Goal: Task Accomplishment & Management: Use online tool/utility

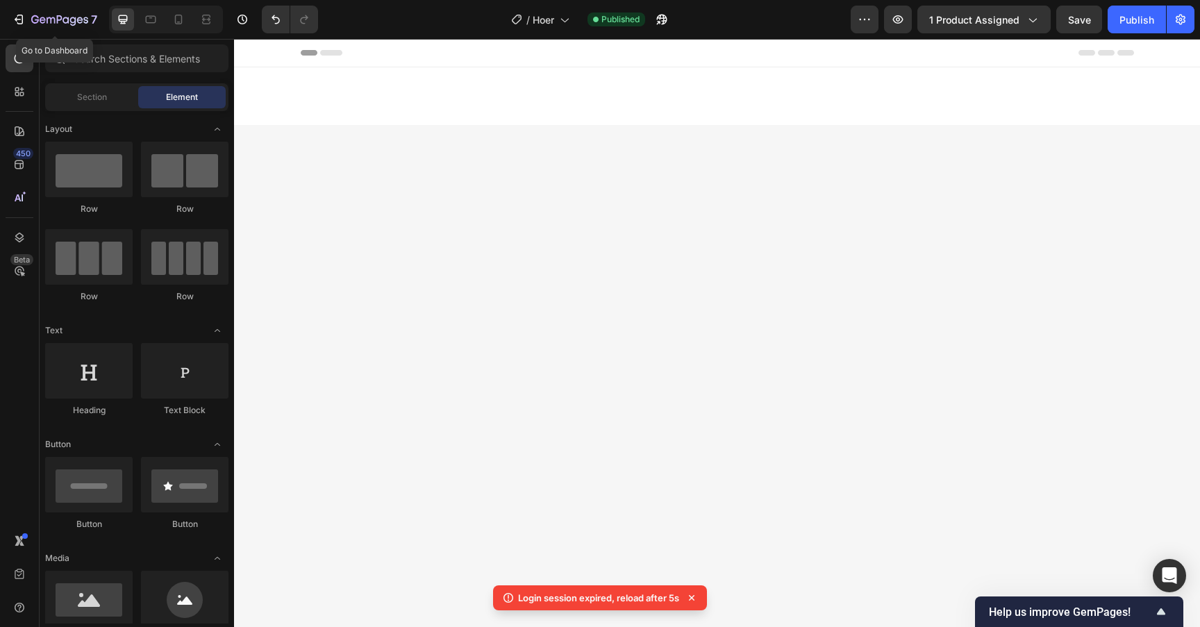
scroll to position [1845, 0]
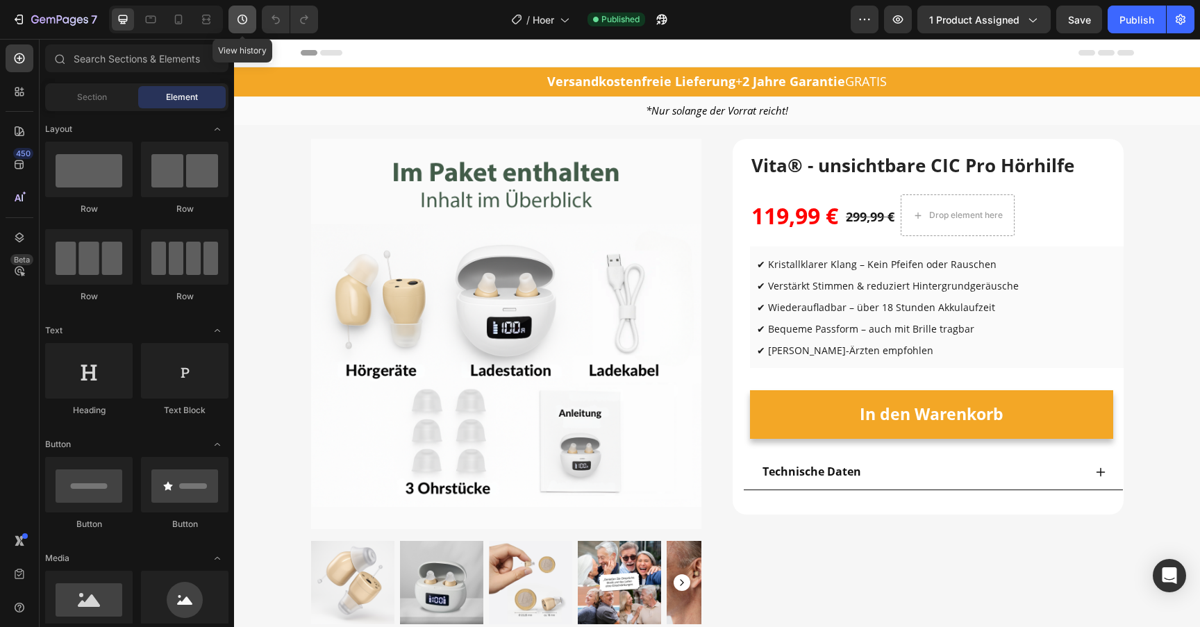
click at [239, 19] on icon "button" at bounding box center [242, 20] width 14 height 14
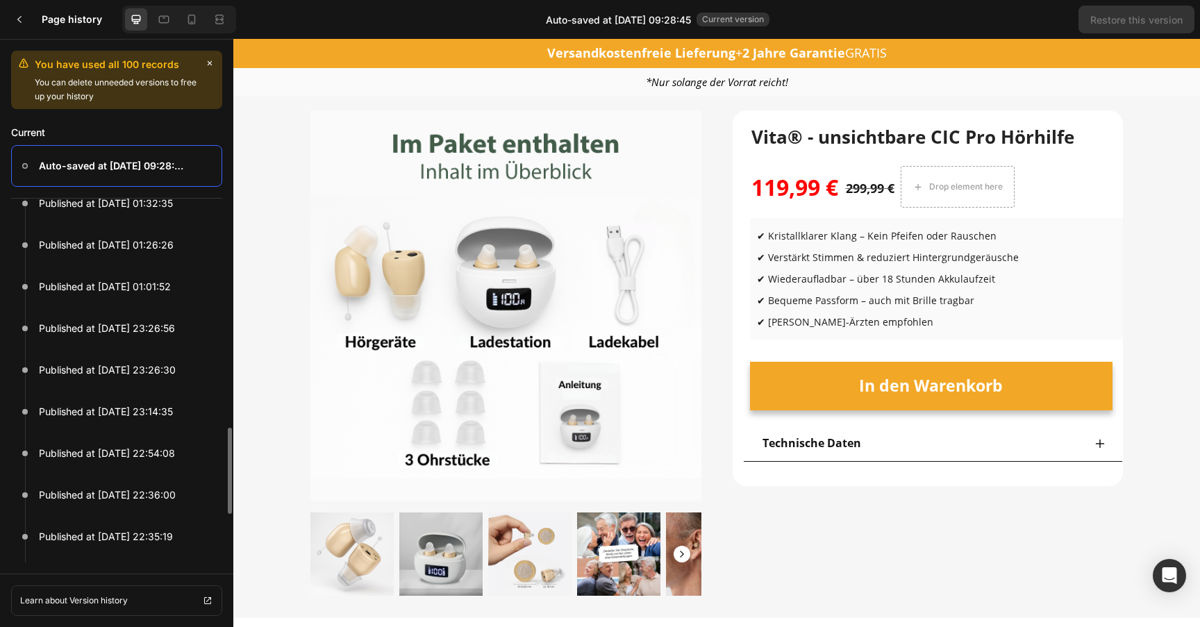
scroll to position [731, 0]
click at [115, 363] on p "Published at Sep 28, 23:26:30" at bounding box center [107, 368] width 137 height 17
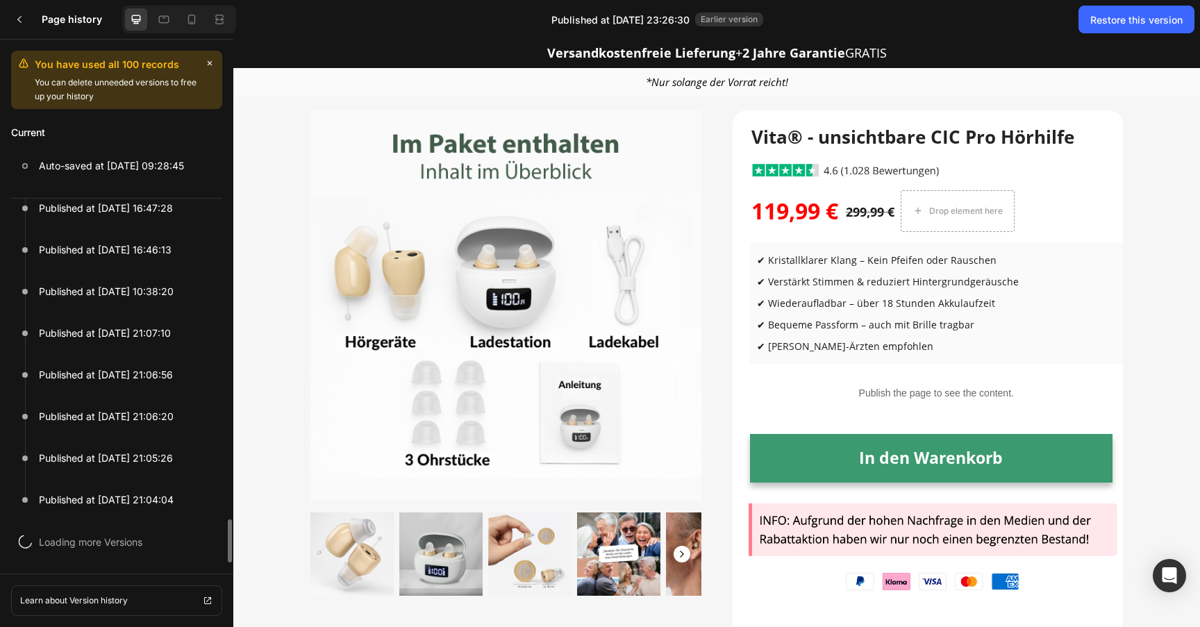
scroll to position [2722, 0]
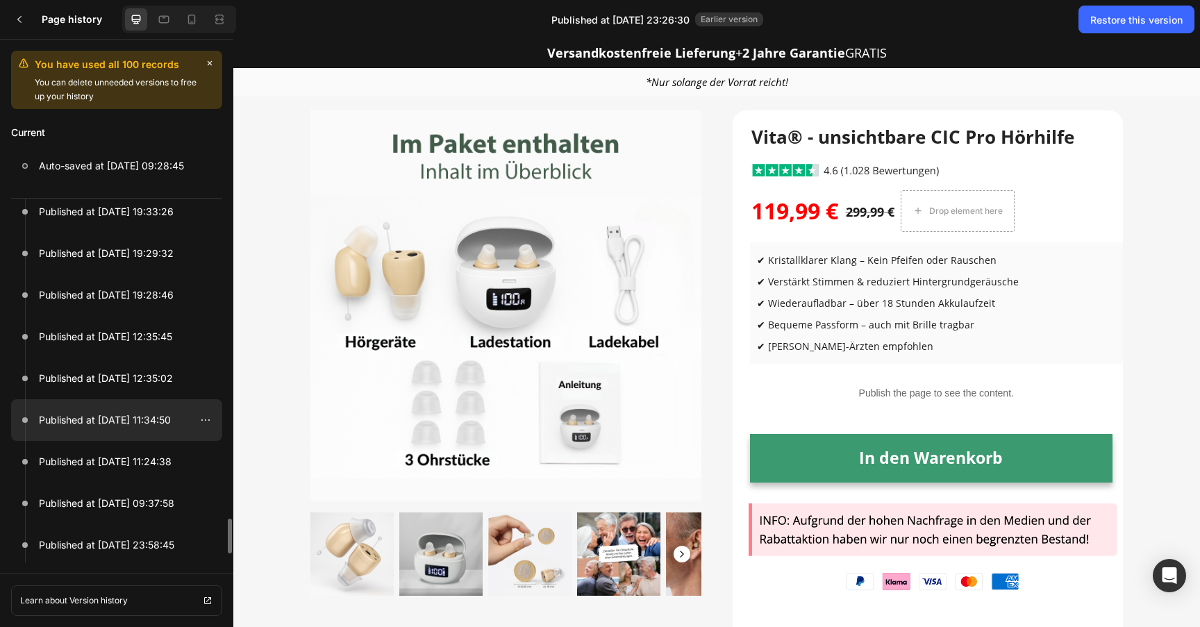
click at [126, 432] on div at bounding box center [116, 420] width 211 height 42
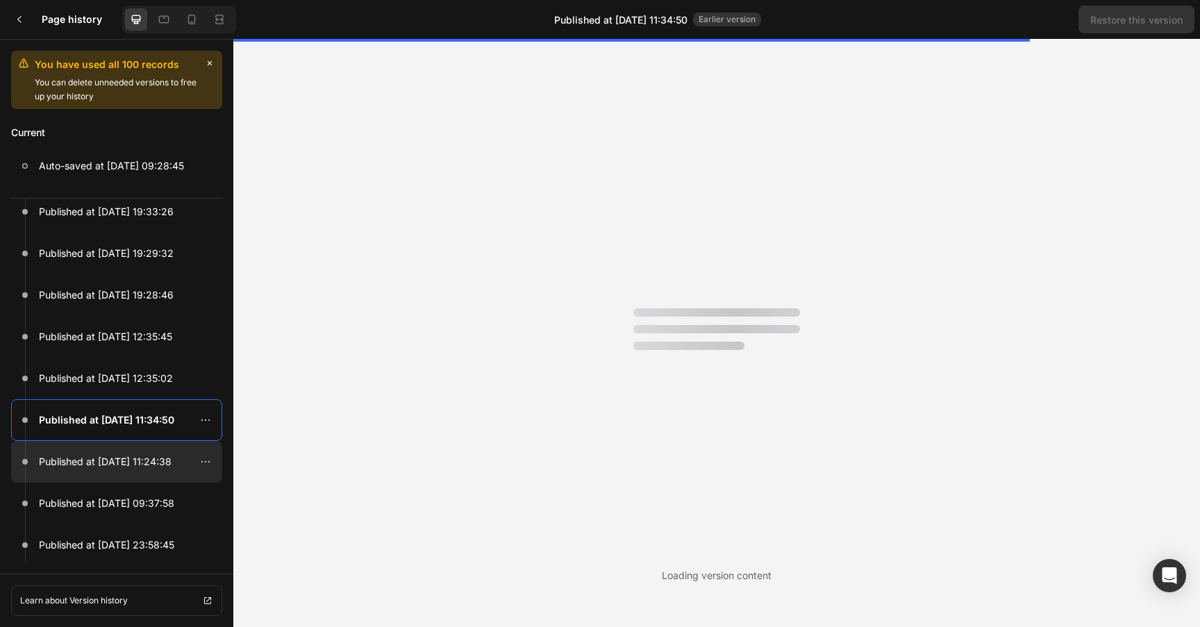
scroll to position [2800, 0]
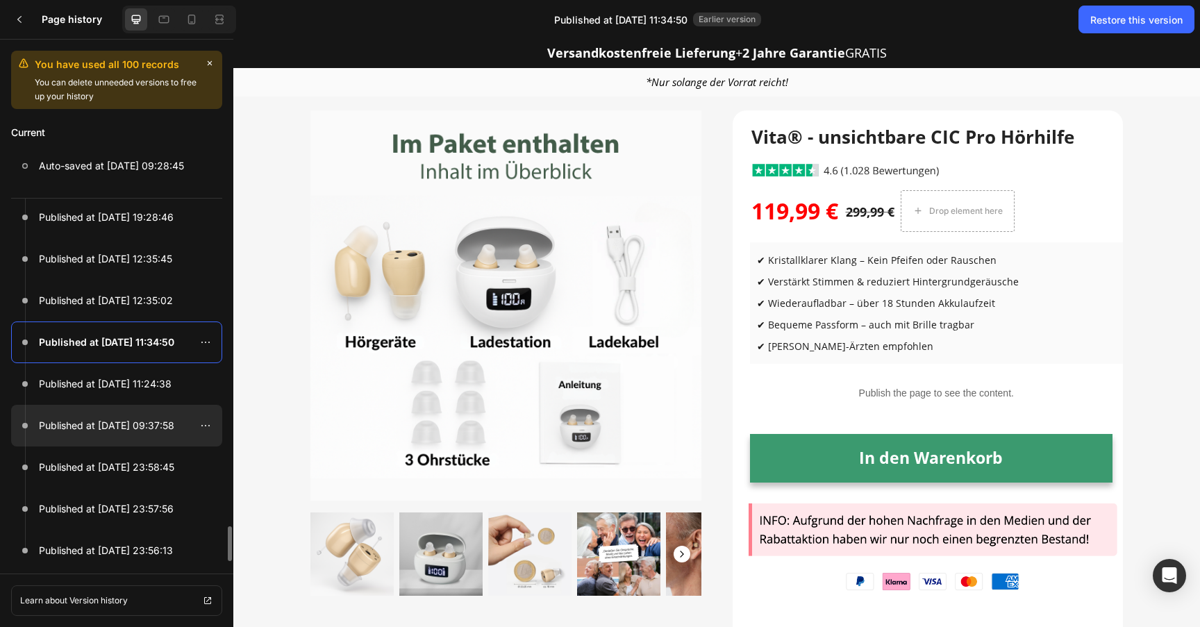
click at [128, 442] on div at bounding box center [116, 426] width 211 height 42
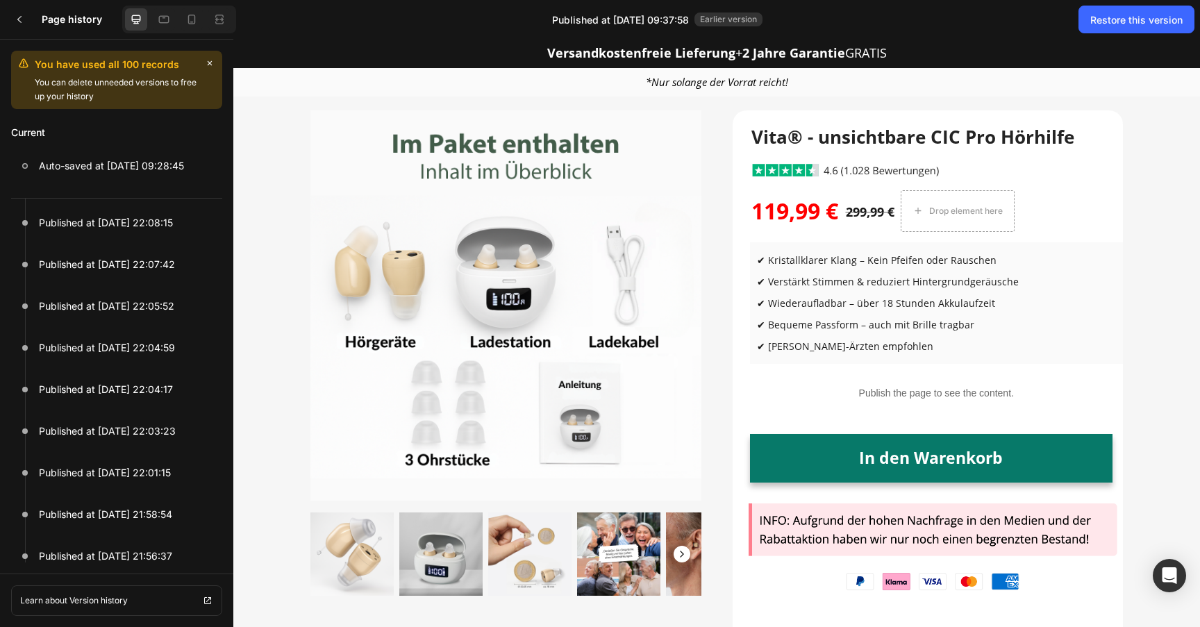
scroll to position [3850, 0]
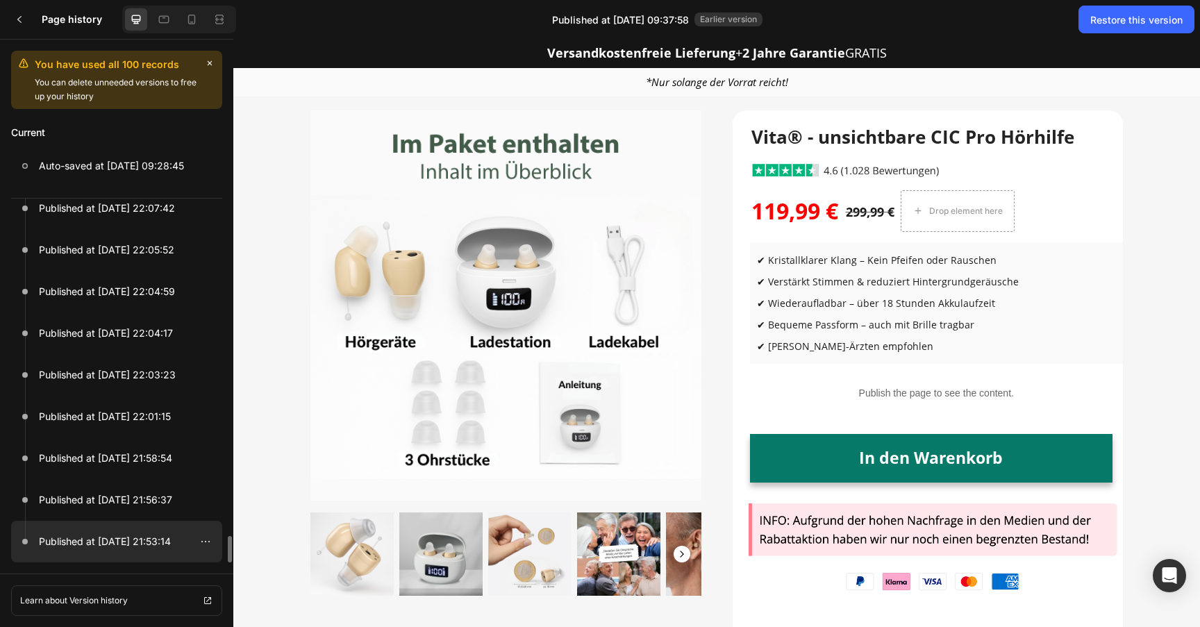
click at [129, 547] on p "Published at Sep 19, 21:53:14" at bounding box center [105, 541] width 132 height 17
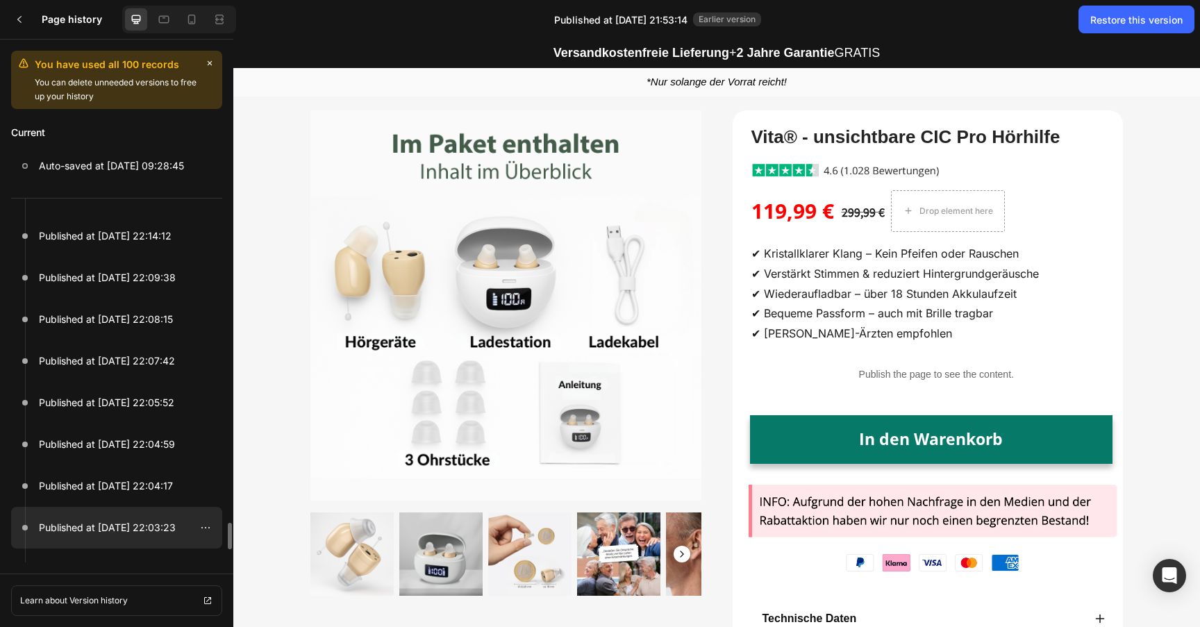
scroll to position [3696, 0]
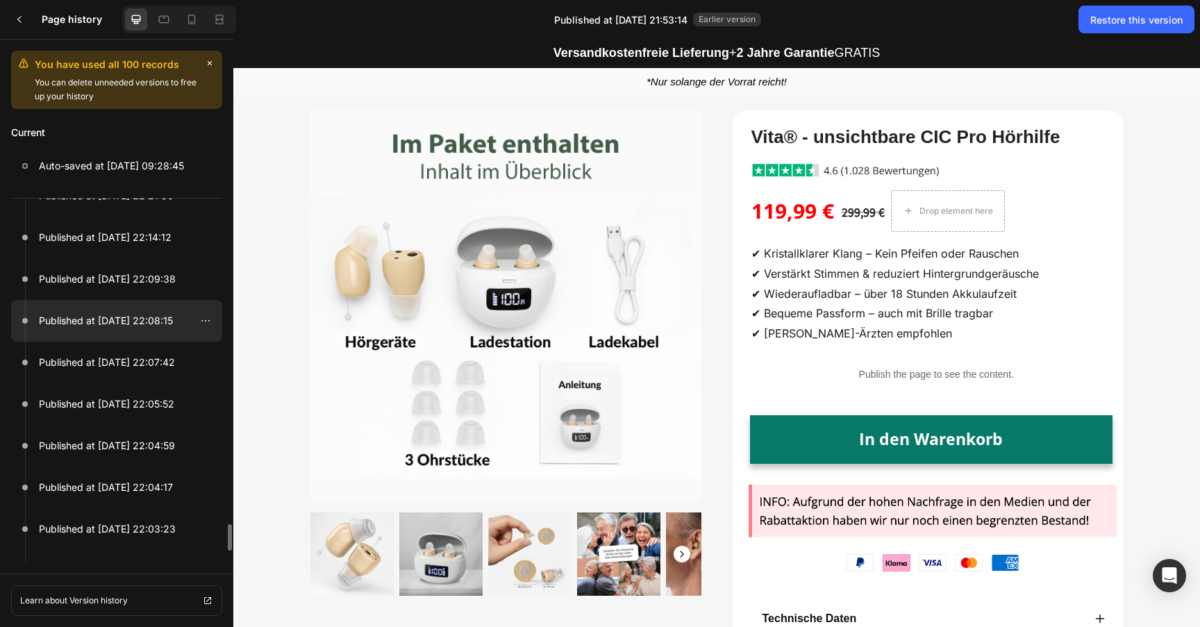
click at [158, 325] on p "Published at Sep 19, 22:08:15" at bounding box center [106, 321] width 134 height 17
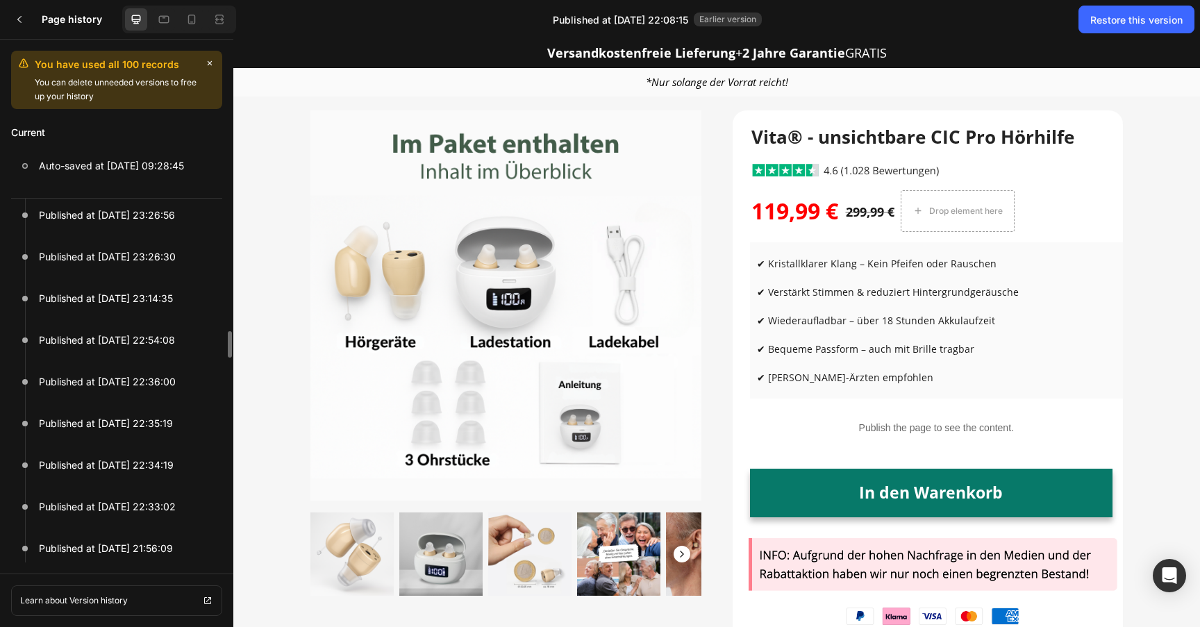
scroll to position [866, 0]
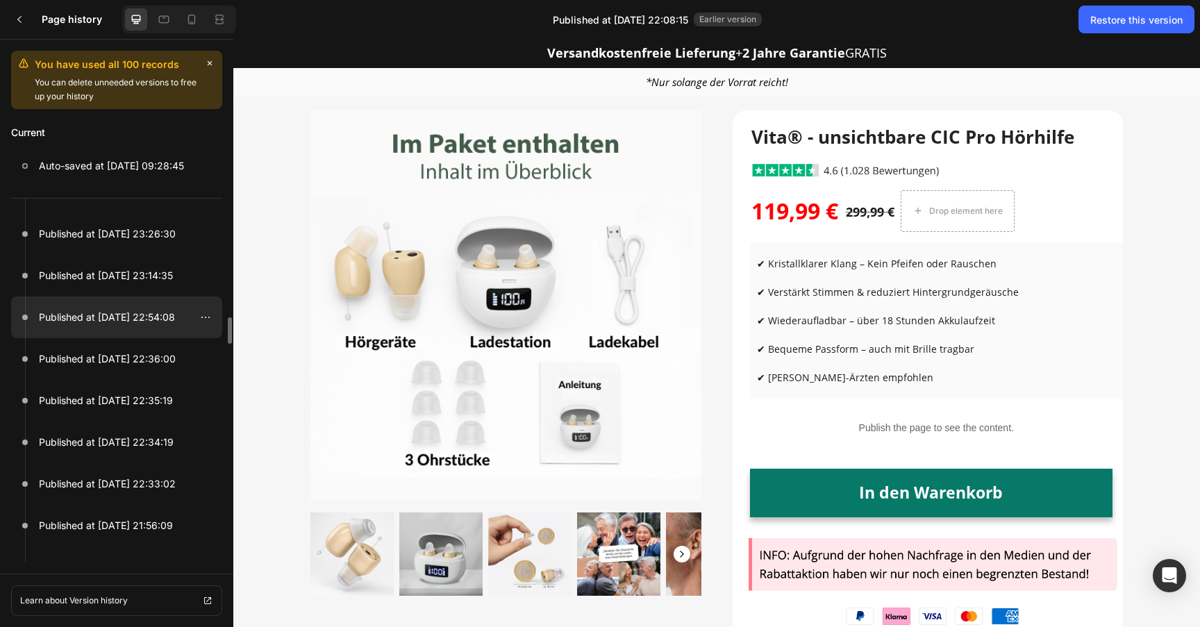
click at [131, 324] on p "Published at Sep 28, 22:54:08" at bounding box center [107, 317] width 136 height 17
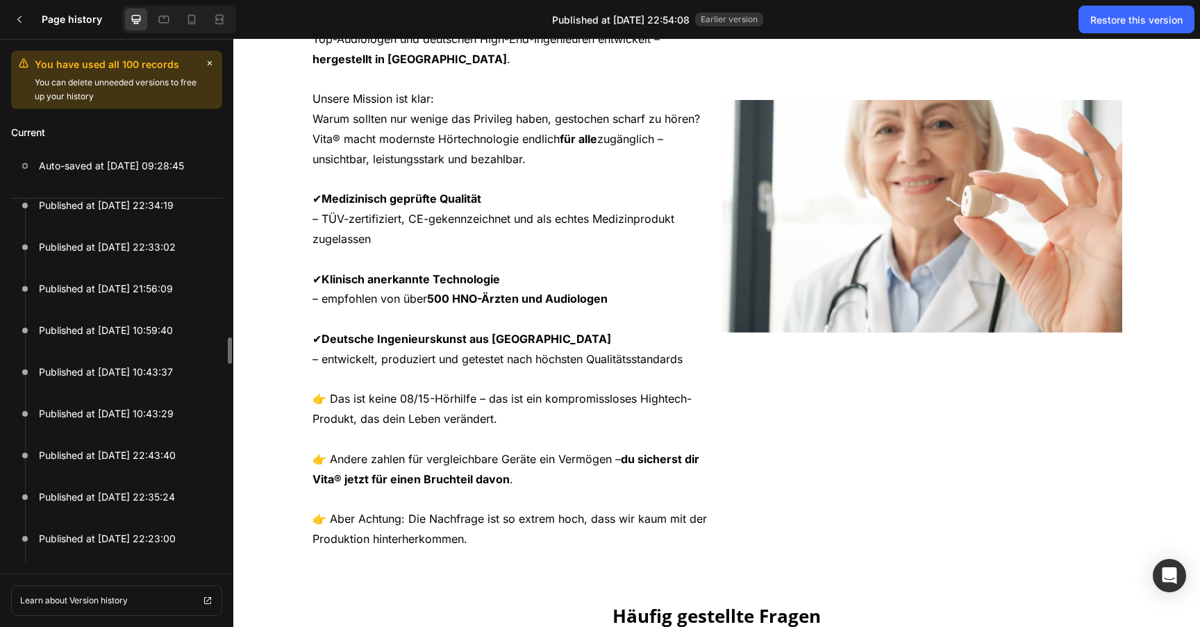
scroll to position [1112, 0]
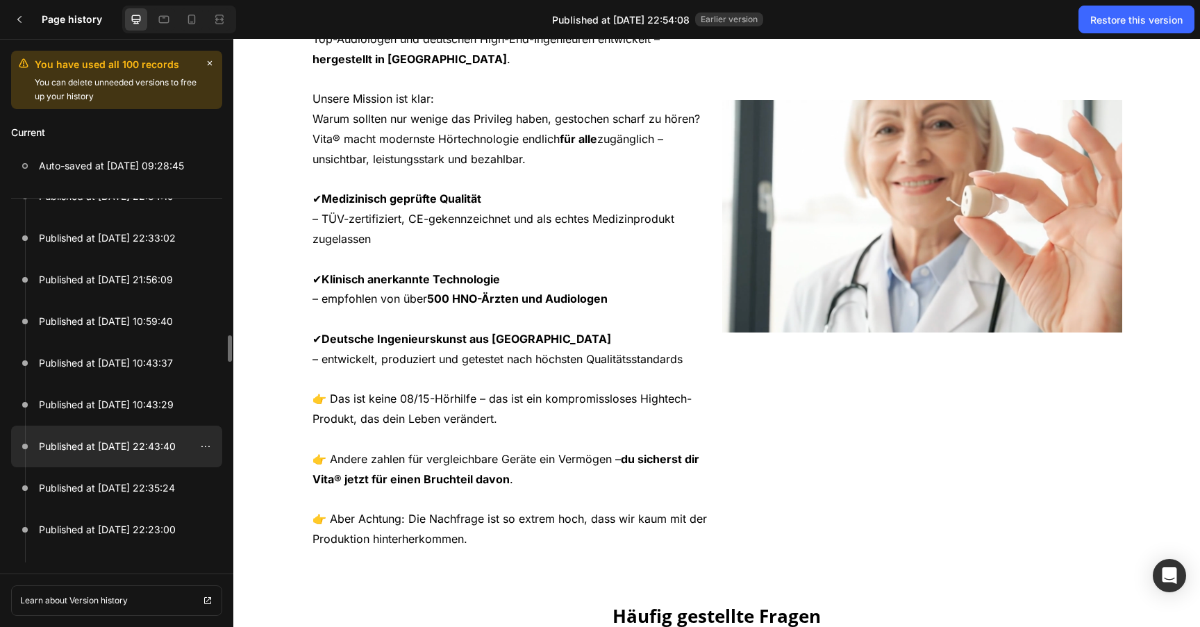
click at [135, 445] on p "Published at Sep 27, 22:43:40" at bounding box center [107, 446] width 137 height 17
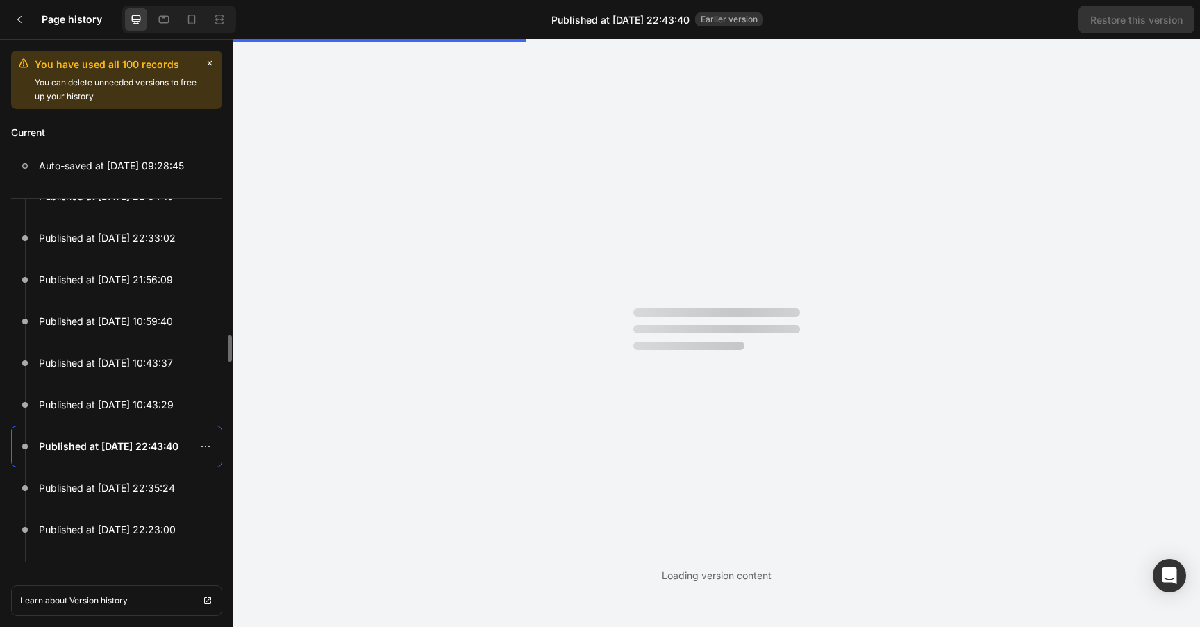
scroll to position [0, 0]
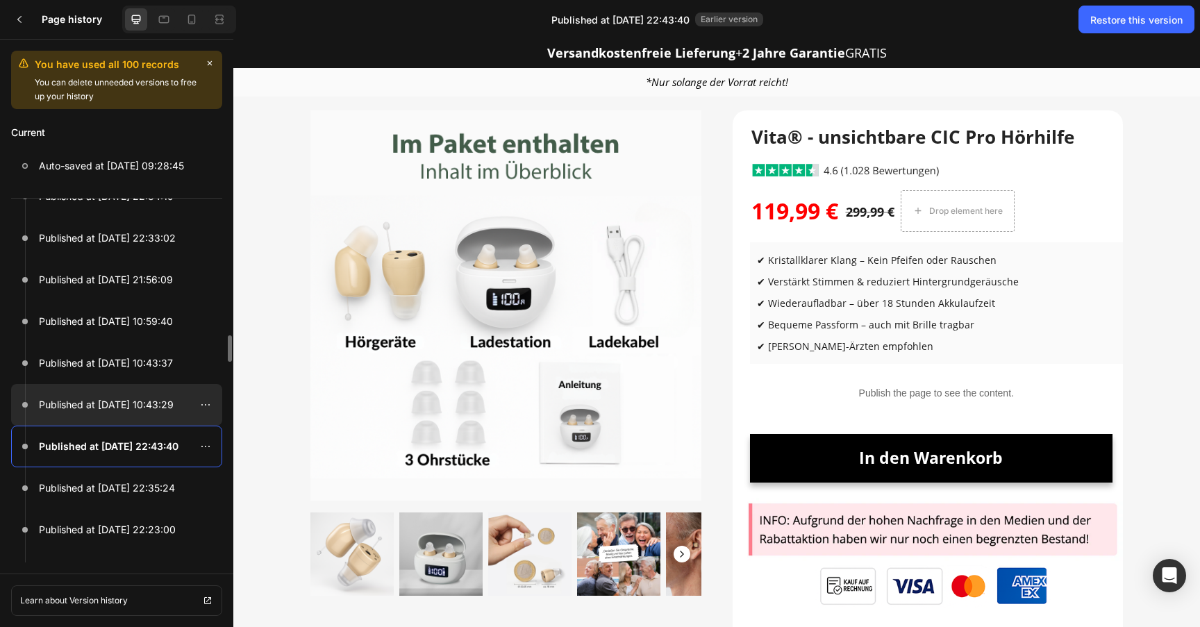
click at [142, 410] on p "Published at Sep 28, 10:43:29" at bounding box center [106, 405] width 135 height 17
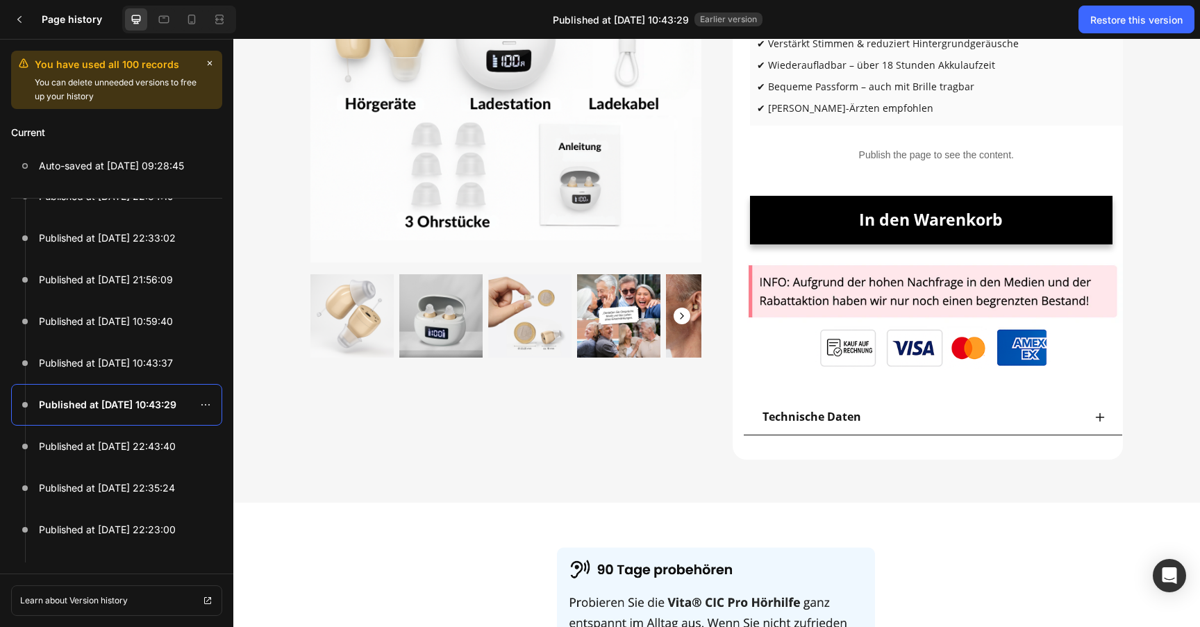
scroll to position [283, 0]
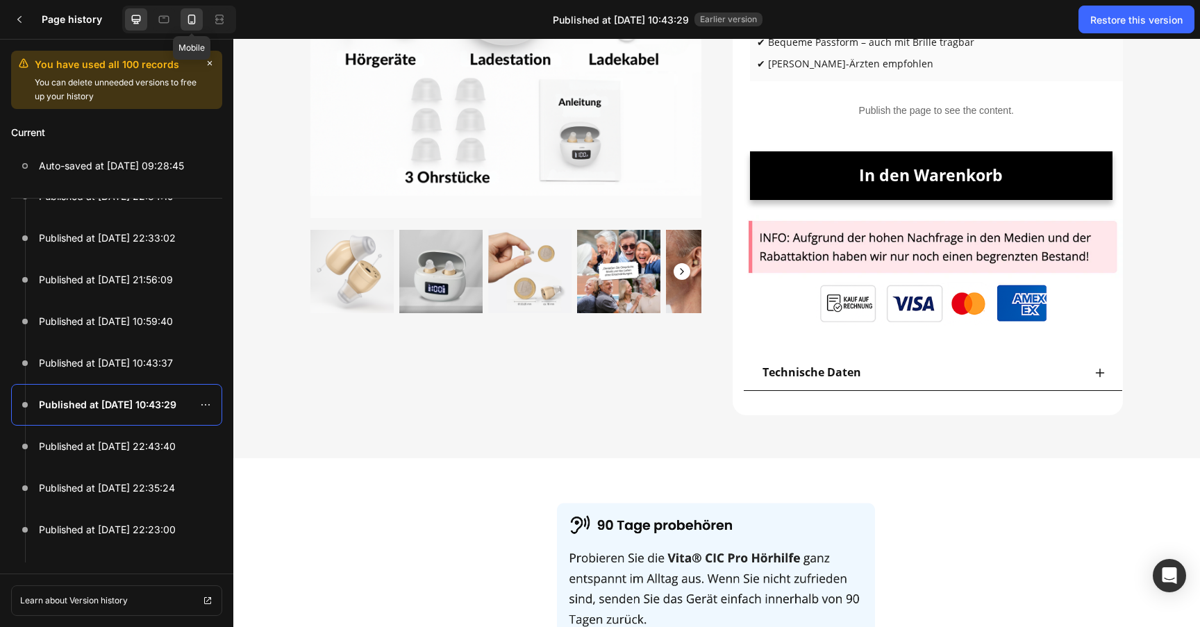
click at [188, 23] on icon at bounding box center [192, 20] width 8 height 10
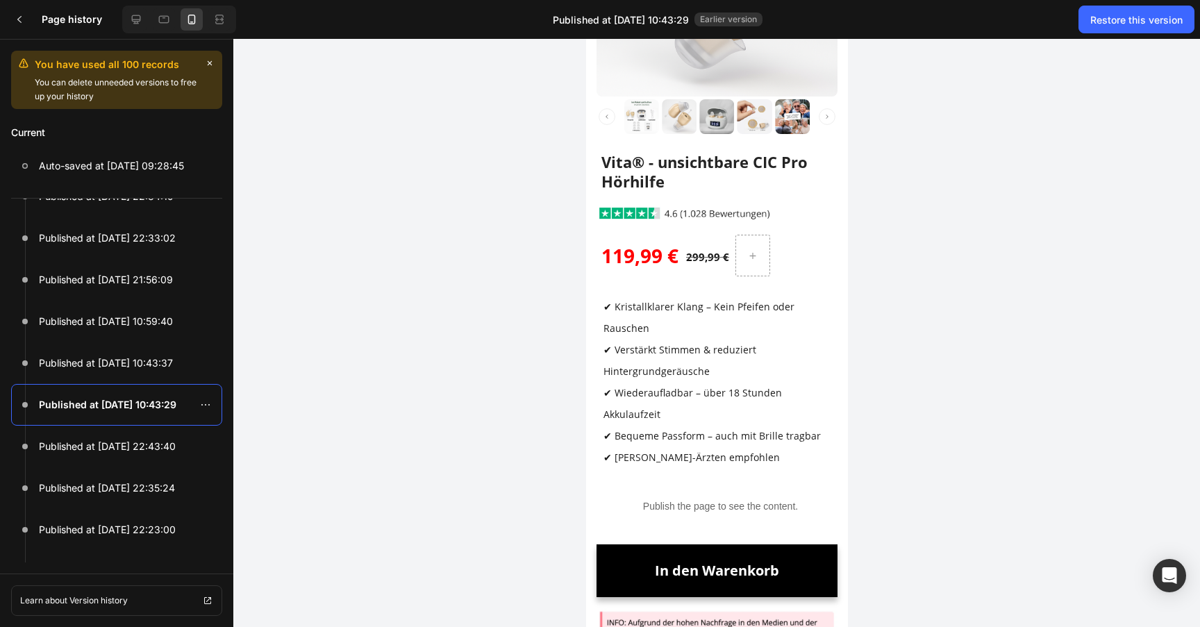
scroll to position [0, 0]
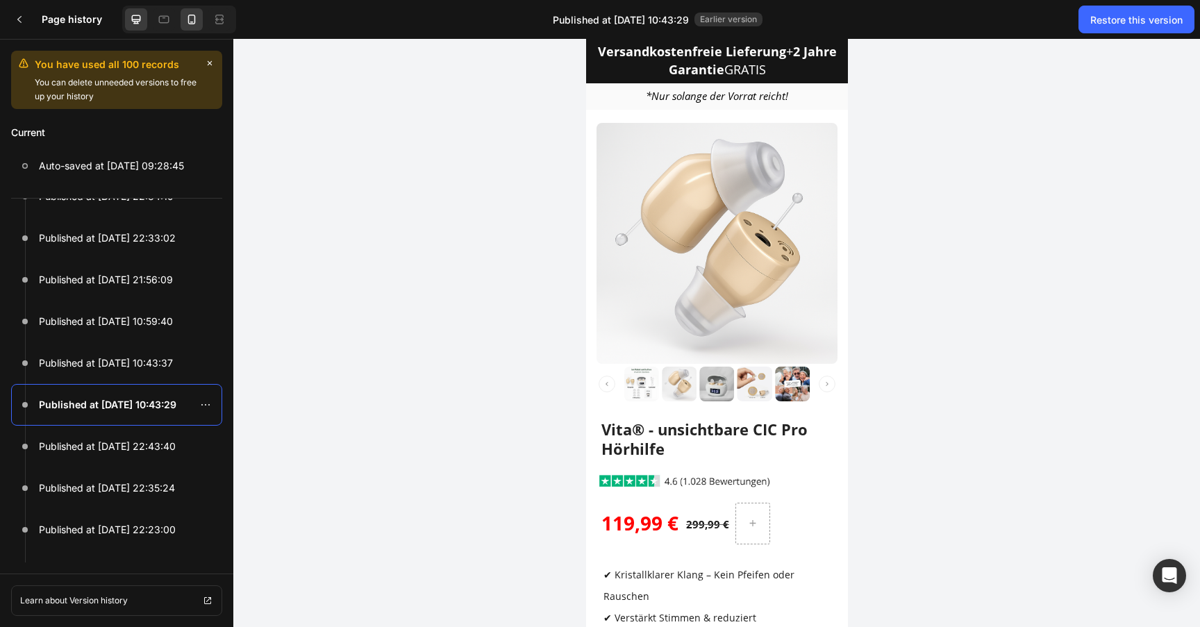
click at [140, 15] on icon at bounding box center [136, 20] width 14 height 14
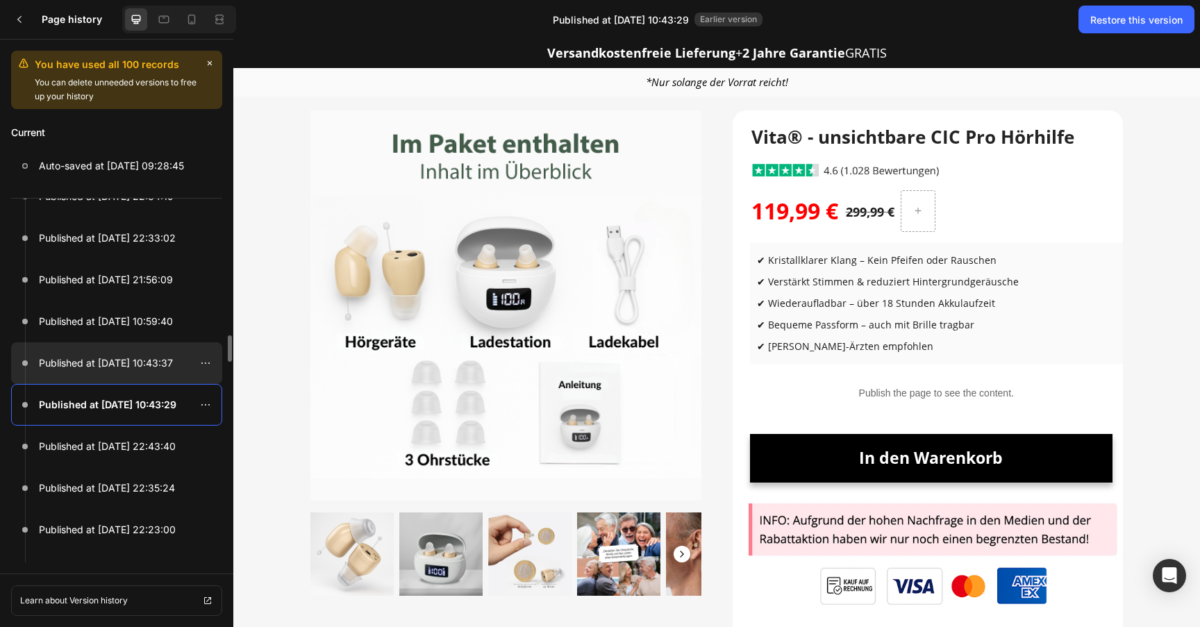
click at [138, 377] on div at bounding box center [116, 363] width 211 height 42
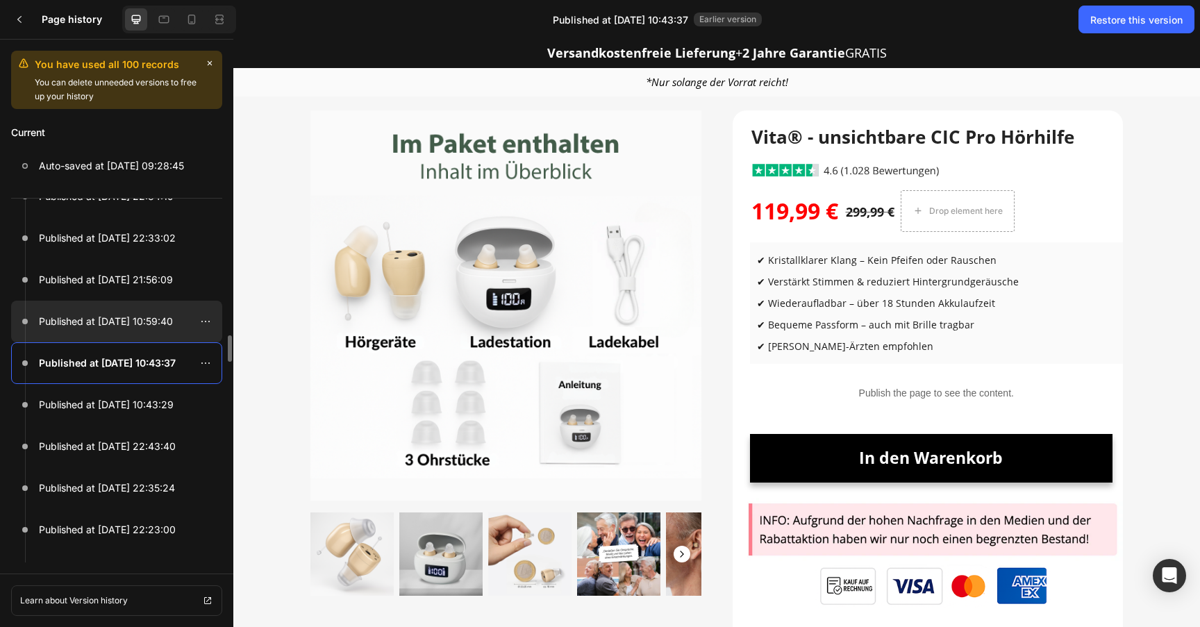
click at [131, 335] on div at bounding box center [116, 322] width 211 height 42
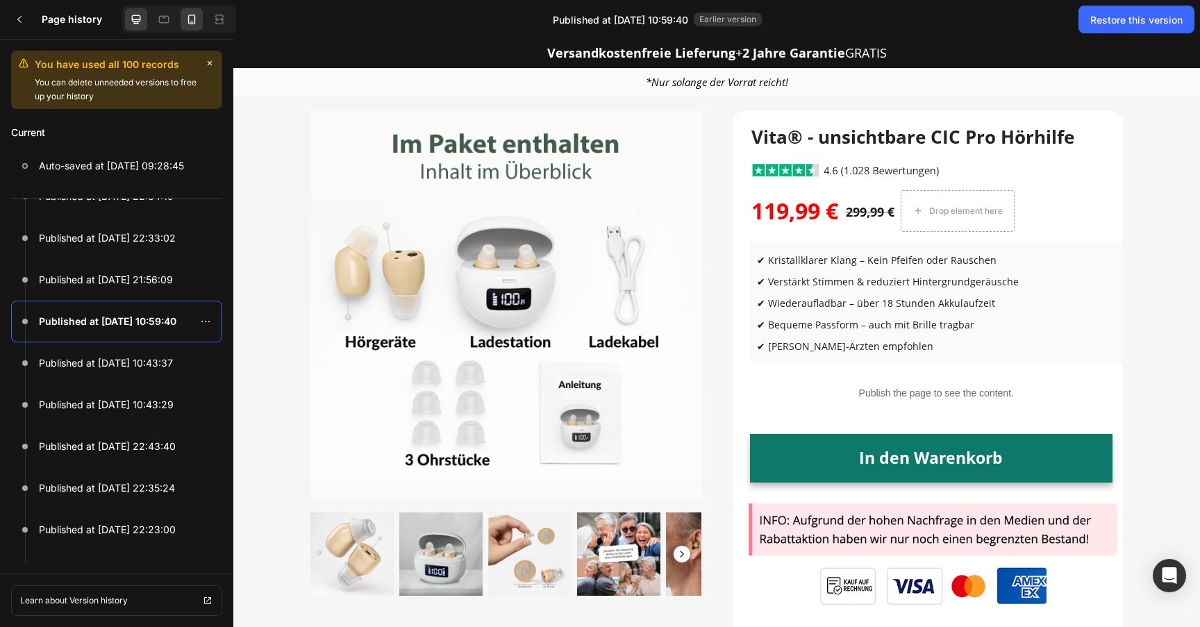
click at [195, 22] on icon at bounding box center [192, 20] width 8 height 10
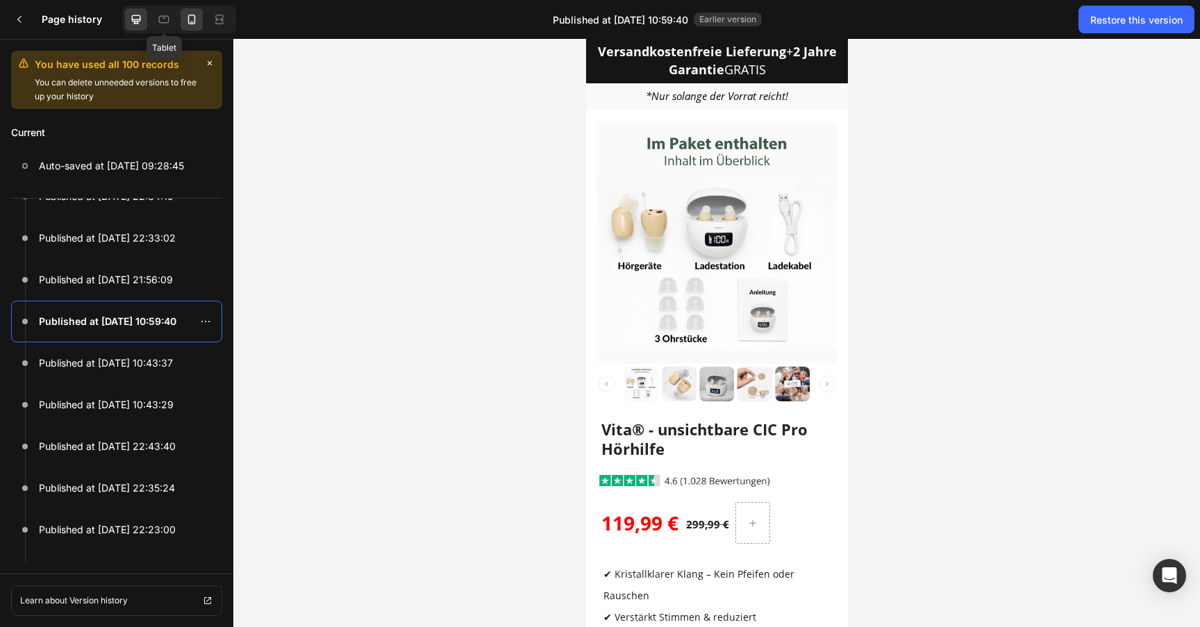
click at [144, 15] on div at bounding box center [136, 19] width 22 height 22
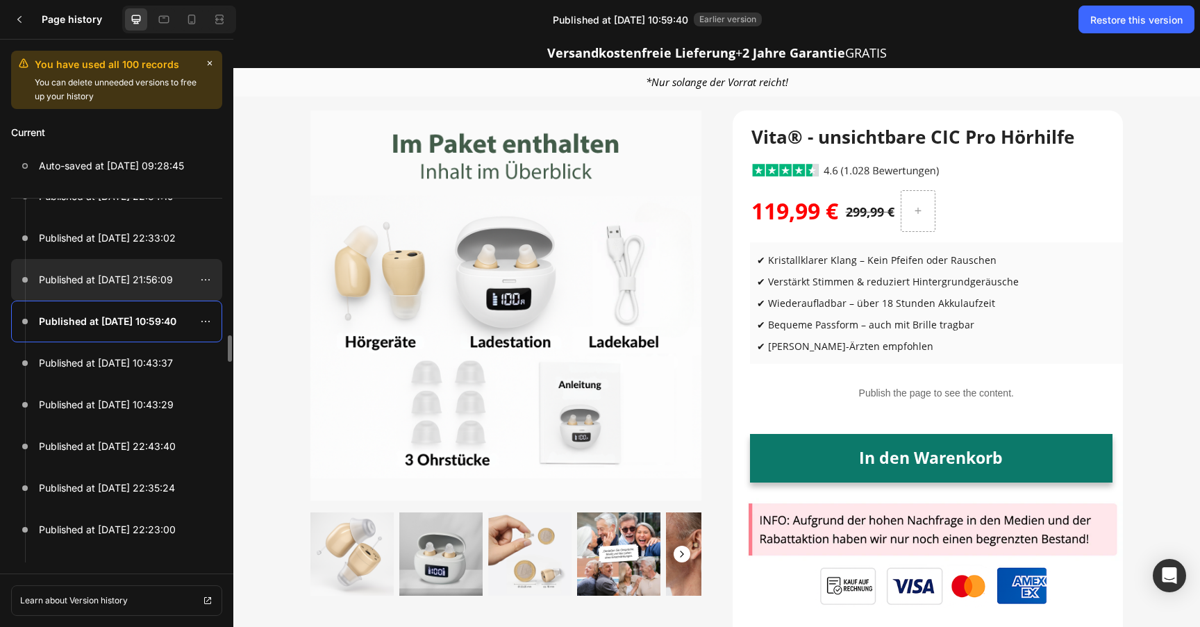
click at [155, 267] on div at bounding box center [116, 280] width 211 height 42
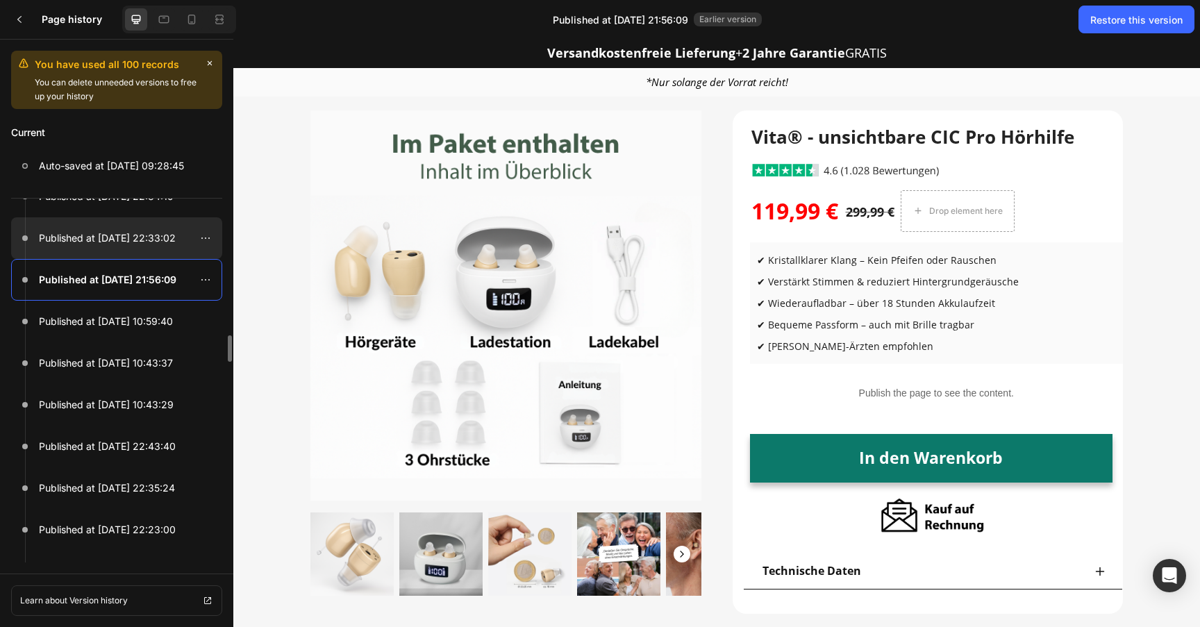
click at [146, 240] on p "Published at Sep 28, 22:33:02" at bounding box center [107, 238] width 137 height 17
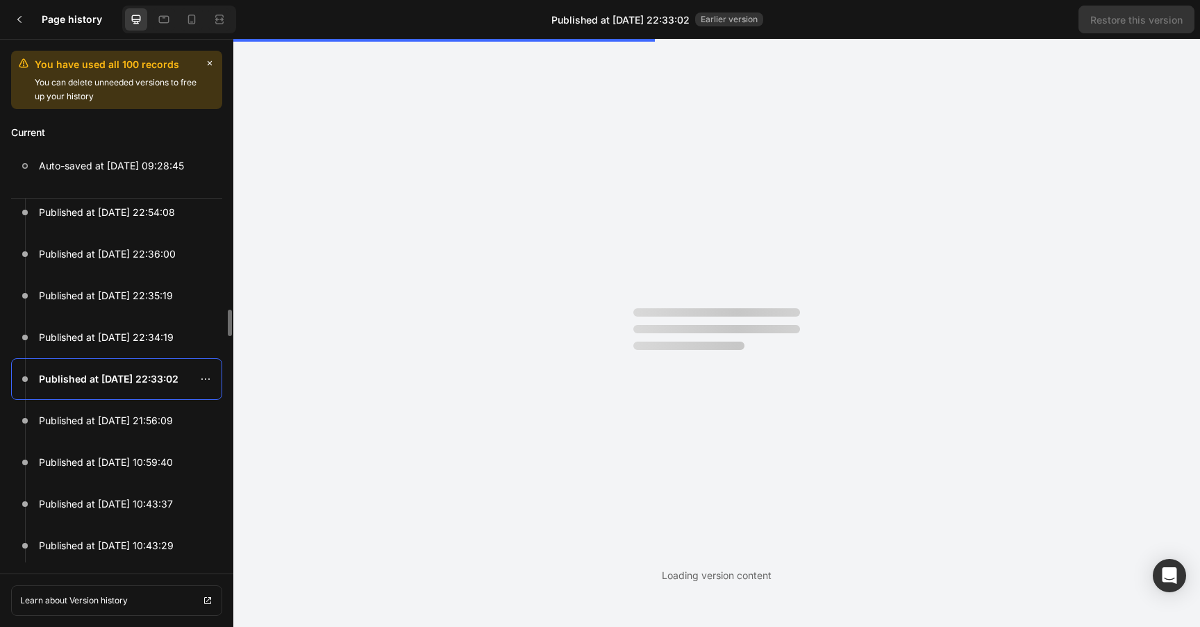
scroll to position [956, 0]
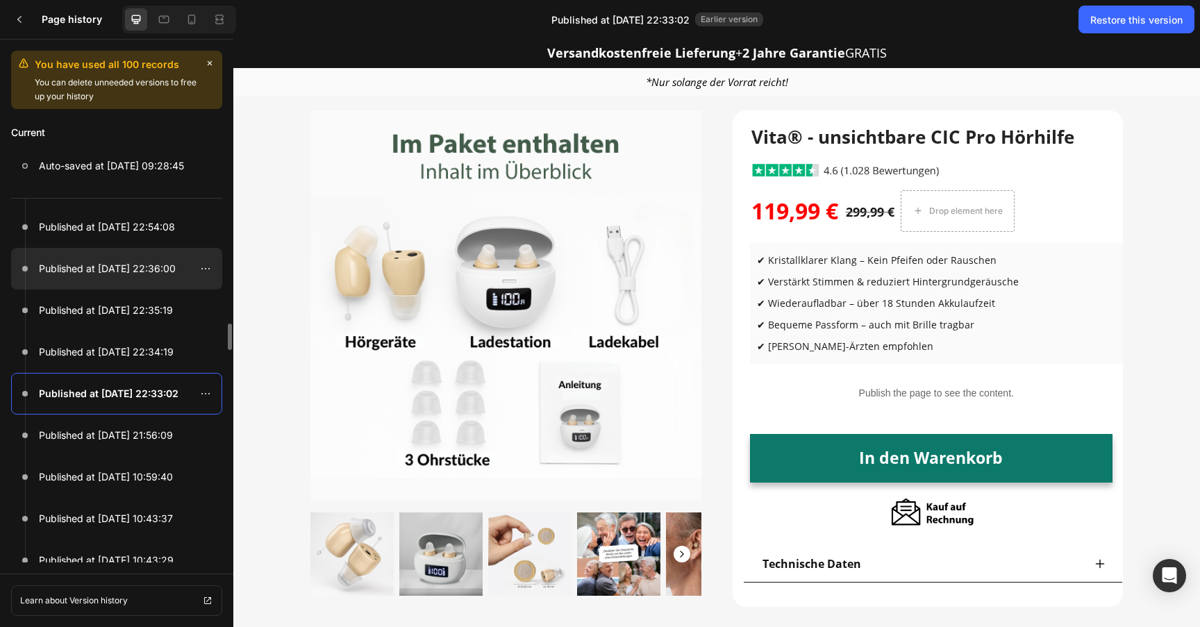
click at [135, 282] on div at bounding box center [116, 269] width 211 height 42
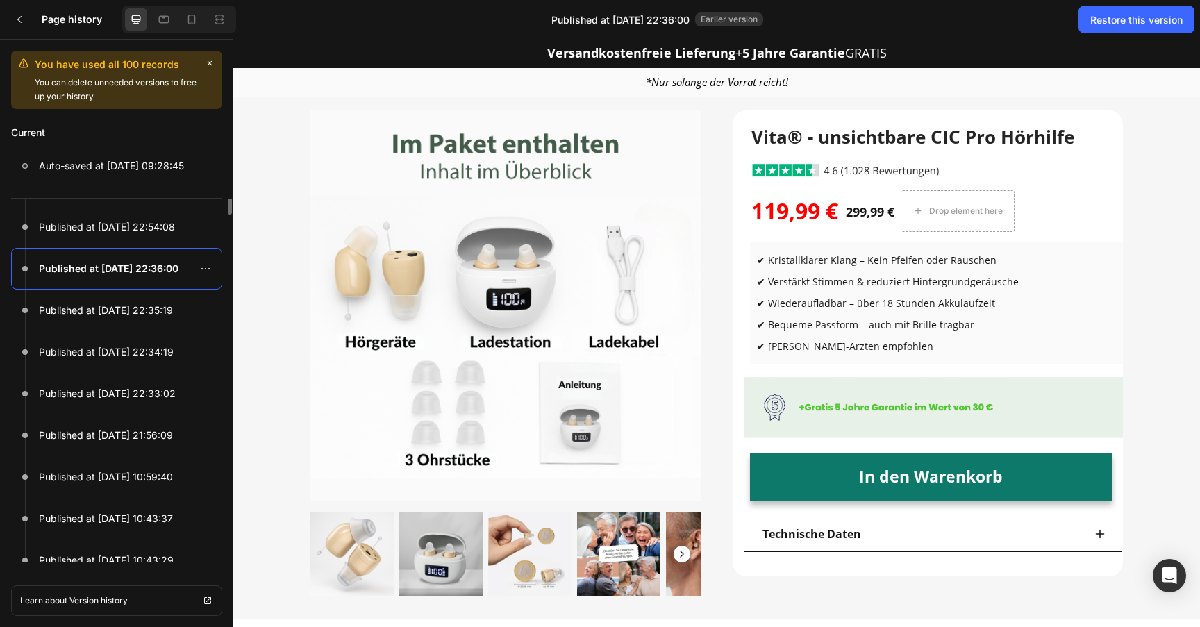
scroll to position [827, 0]
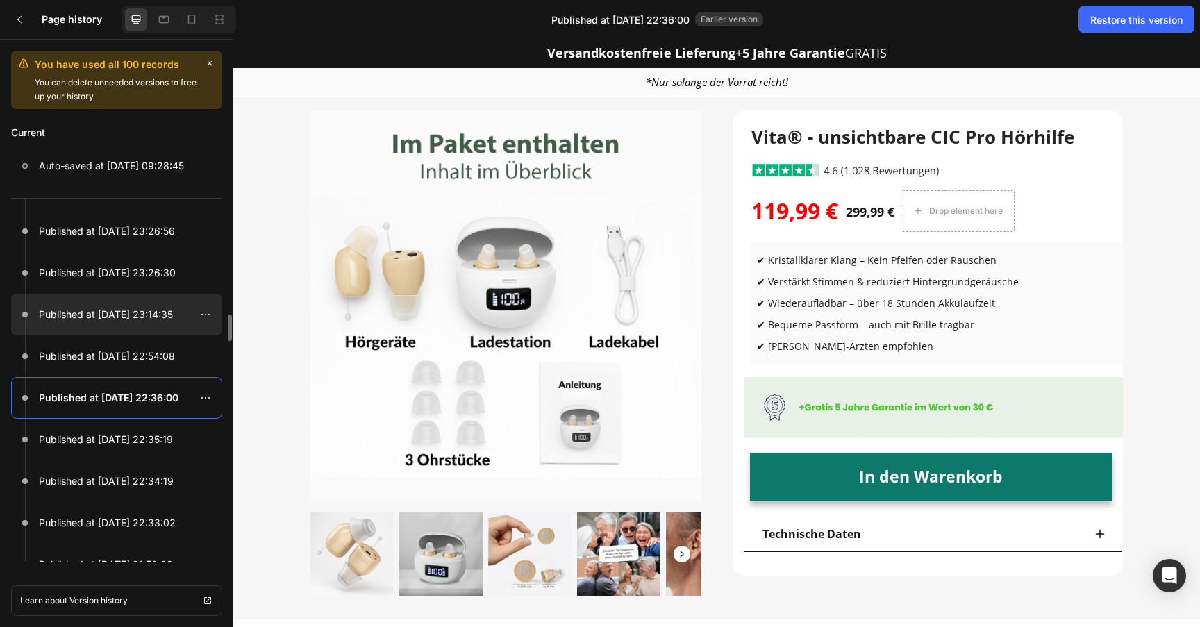
click at [125, 324] on div at bounding box center [116, 315] width 211 height 42
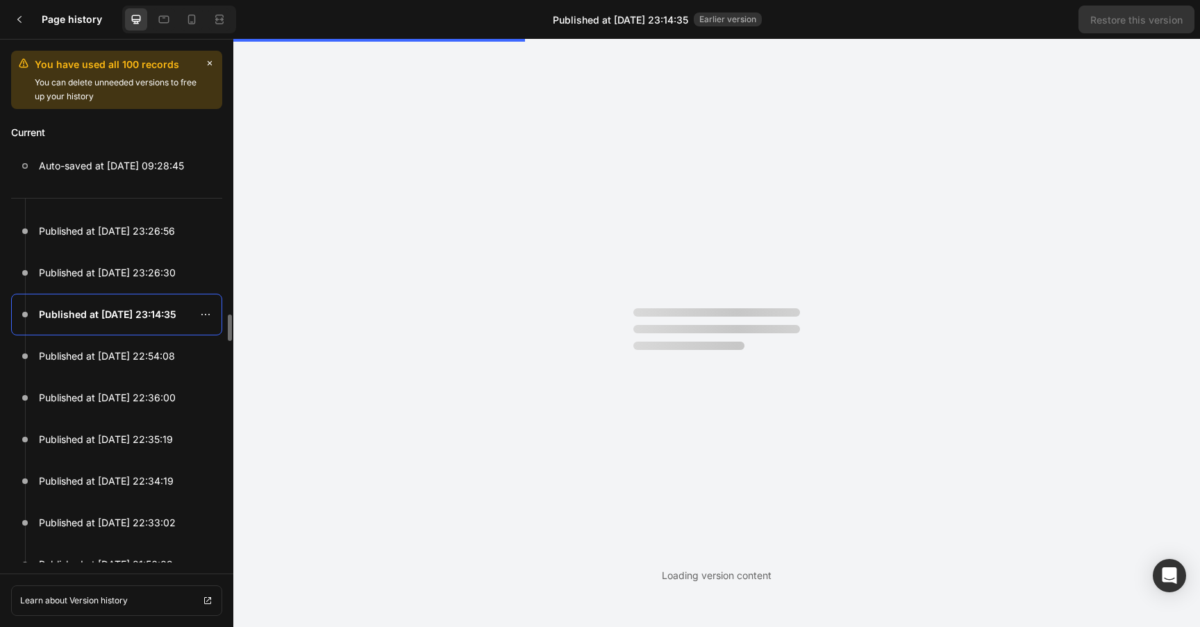
scroll to position [0, 0]
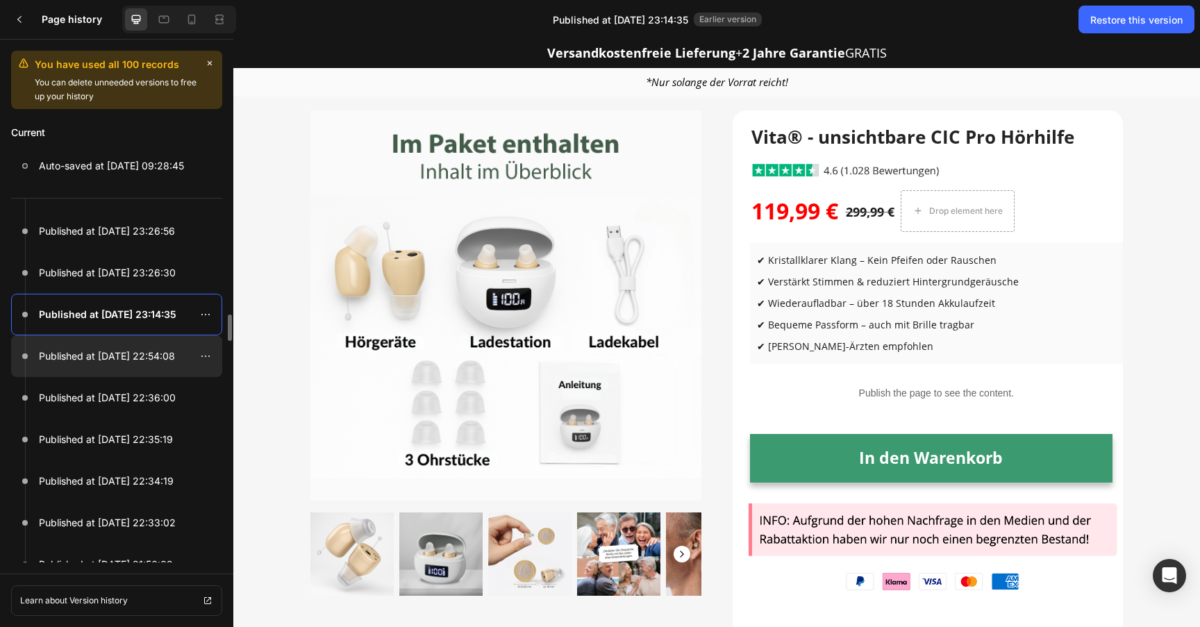
click at [106, 349] on p "Published at Sep 28, 22:54:08" at bounding box center [107, 356] width 136 height 17
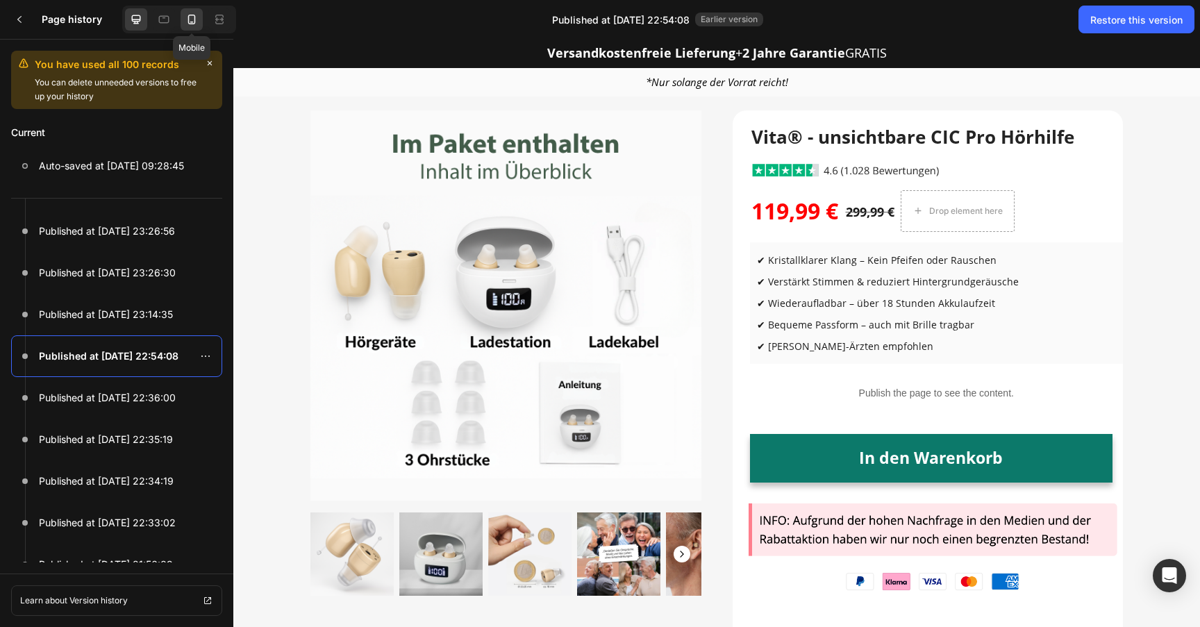
click at [193, 23] on icon at bounding box center [192, 20] width 14 height 14
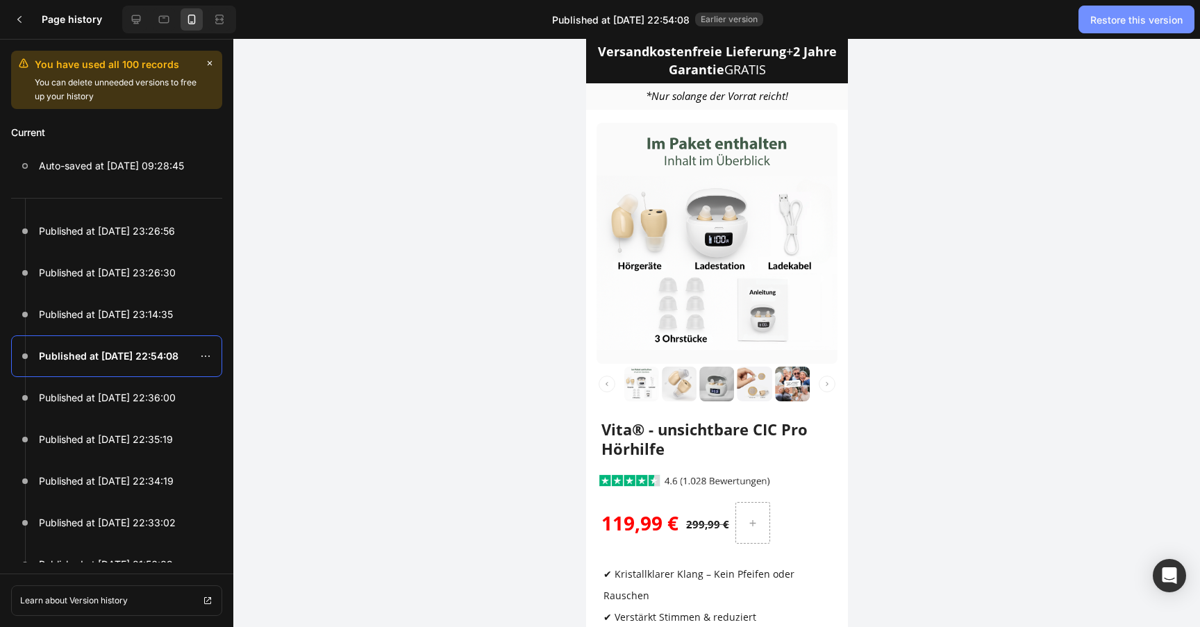
click at [1098, 16] on div "Restore this version" at bounding box center [1136, 20] width 92 height 15
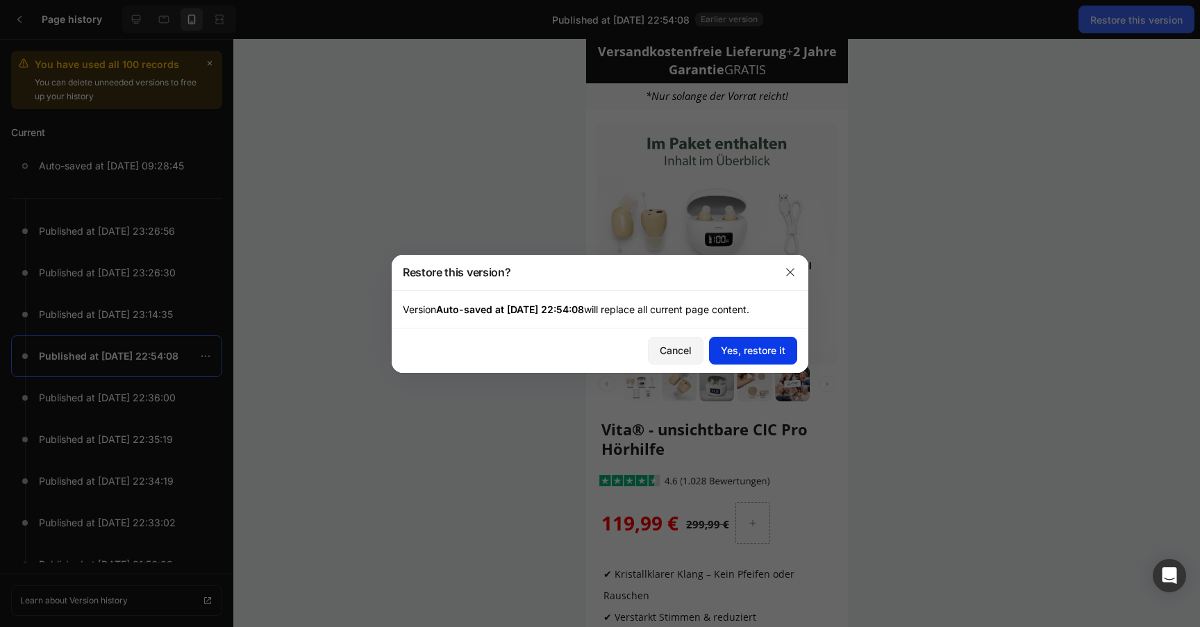
click at [776, 352] on div "Yes, restore it" at bounding box center [753, 350] width 65 height 15
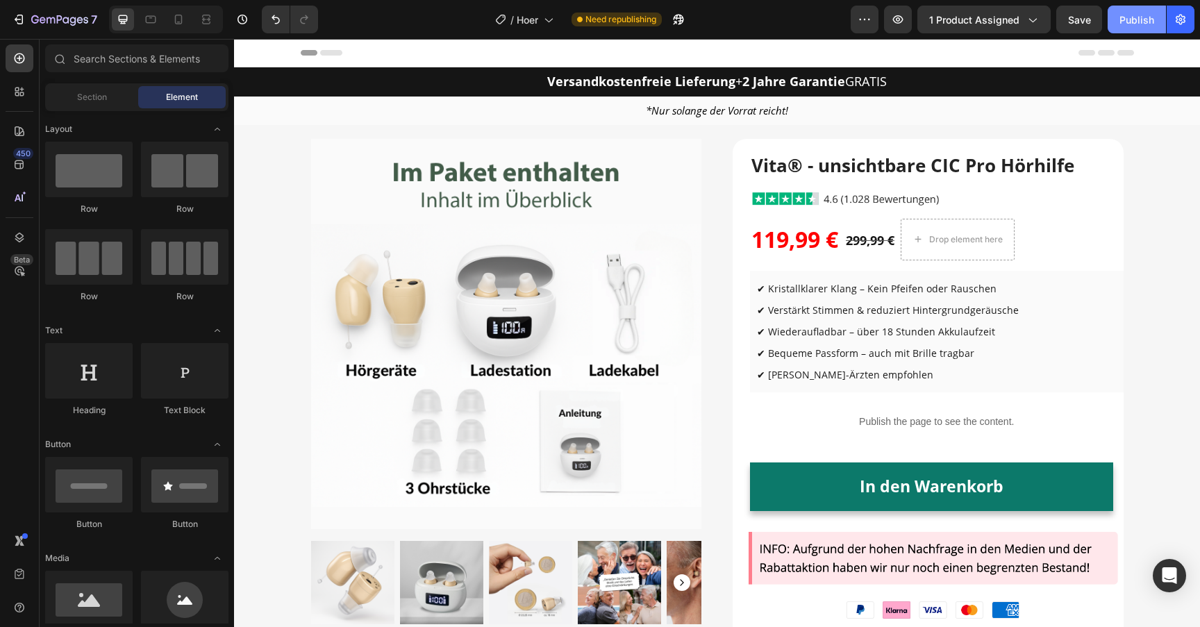
click at [1131, 22] on div "Publish" at bounding box center [1137, 20] width 35 height 15
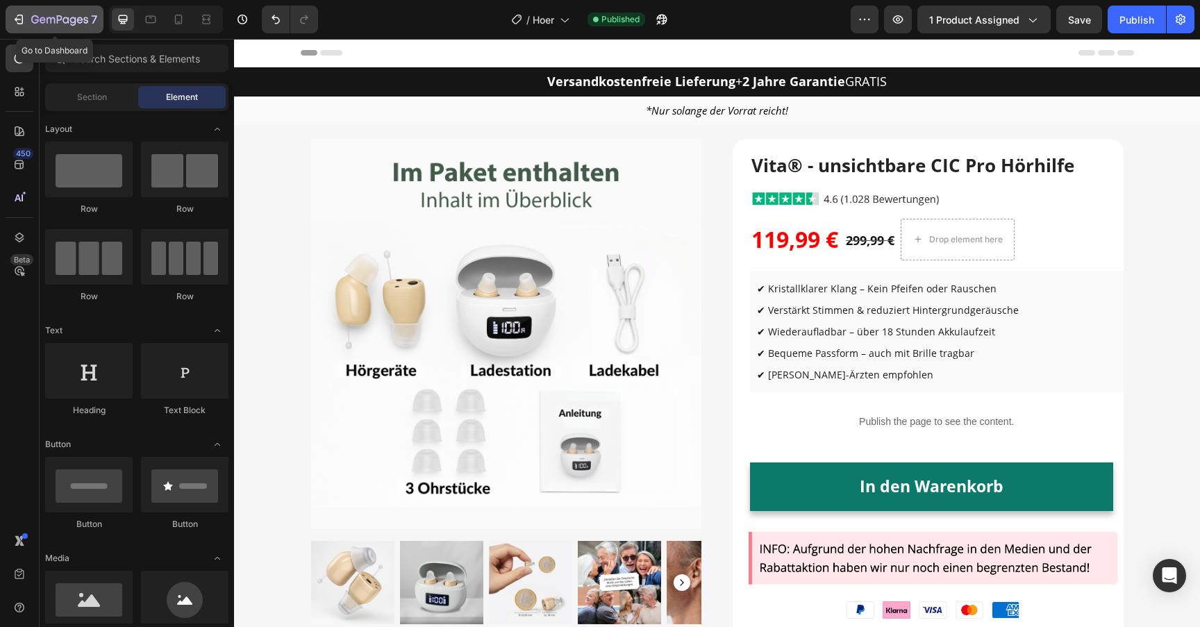
click at [32, 23] on icon "button" at bounding box center [59, 21] width 57 height 12
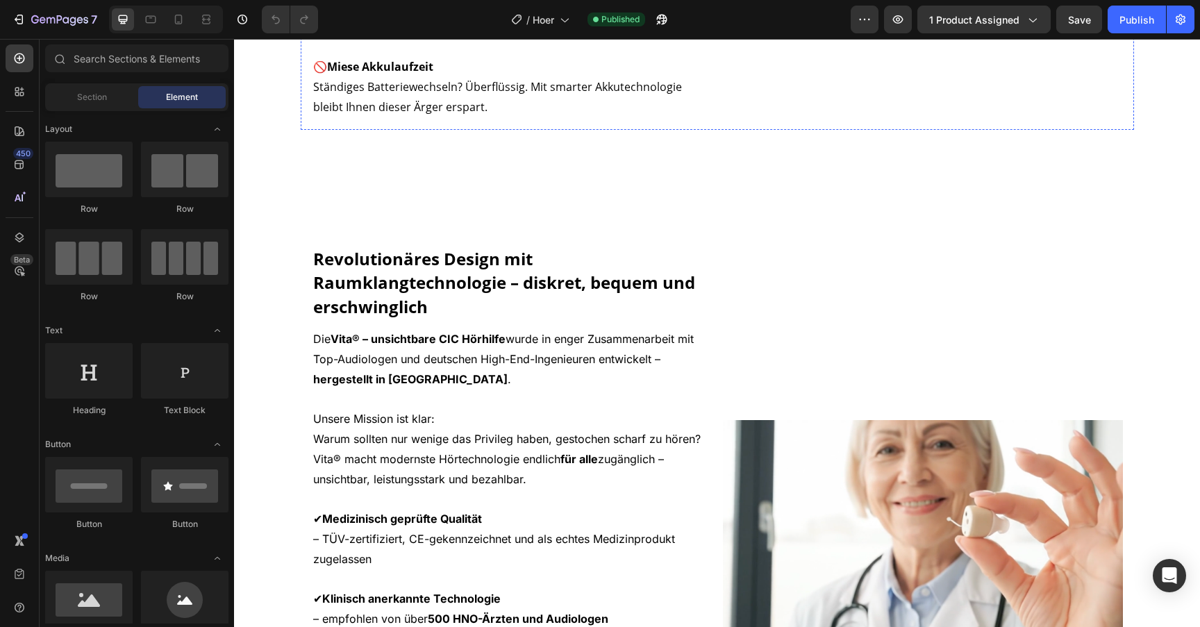
scroll to position [1133, 0]
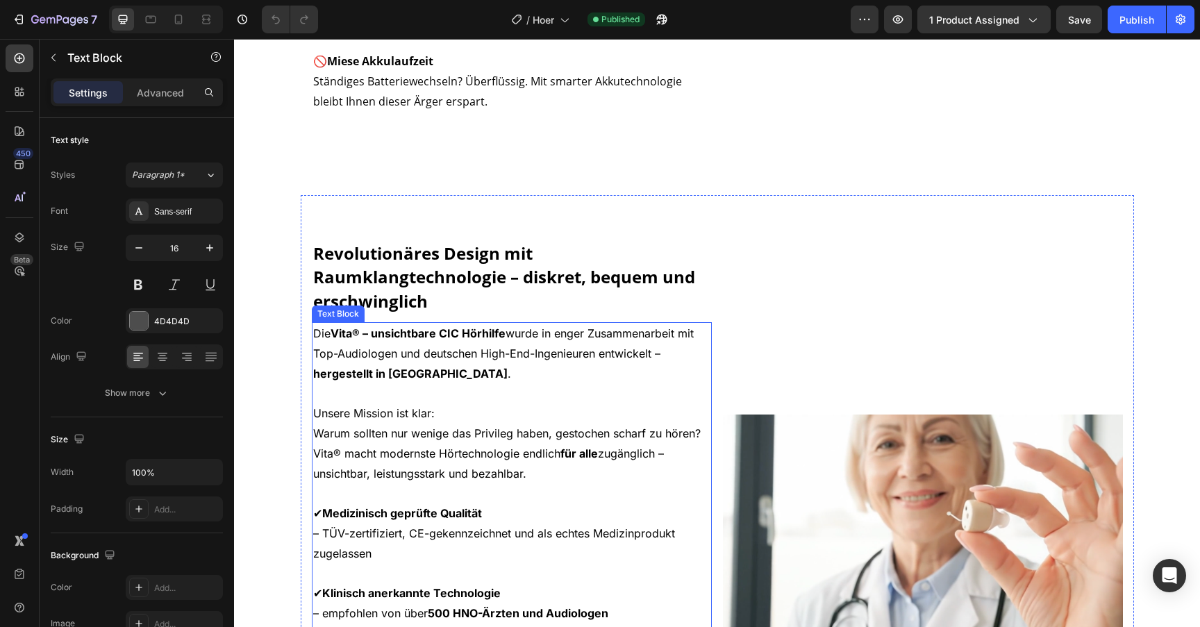
click at [402, 504] on p "Die Vita® – unsichtbare CIC Hörhilfe wurde in enger Zusammenarbeit mit Top-Audi…" at bounding box center [511, 414] width 397 height 180
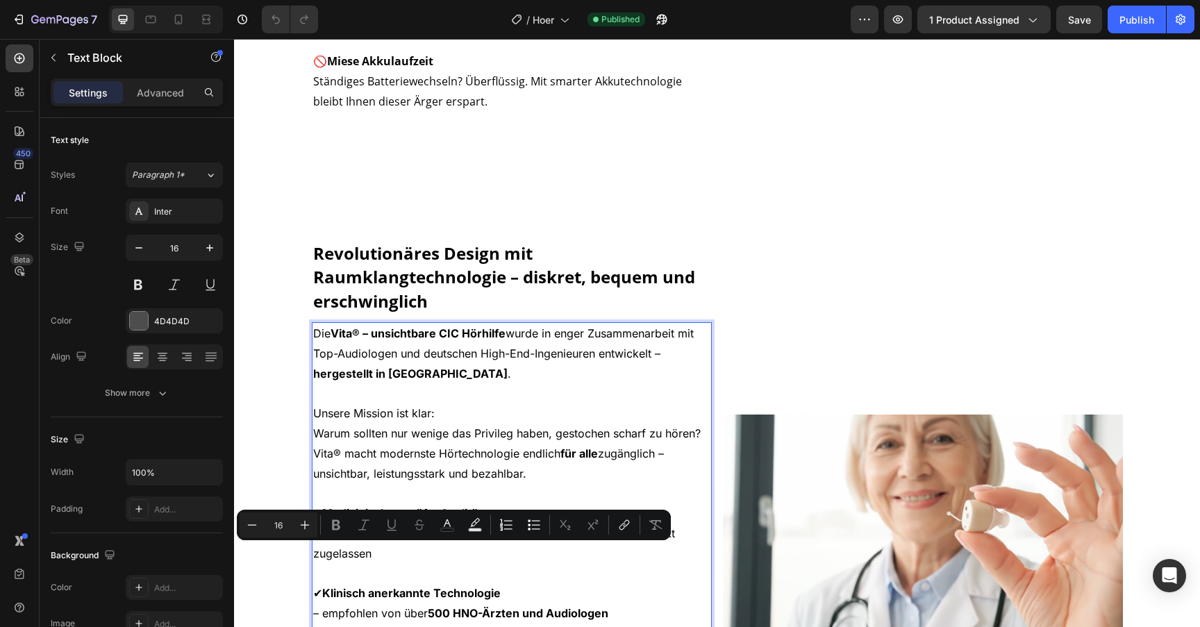
click at [402, 504] on p "Die Vita® – unsichtbare CIC Hörhilfe wurde in enger Zusammenarbeit mit Top-Audi…" at bounding box center [511, 414] width 397 height 180
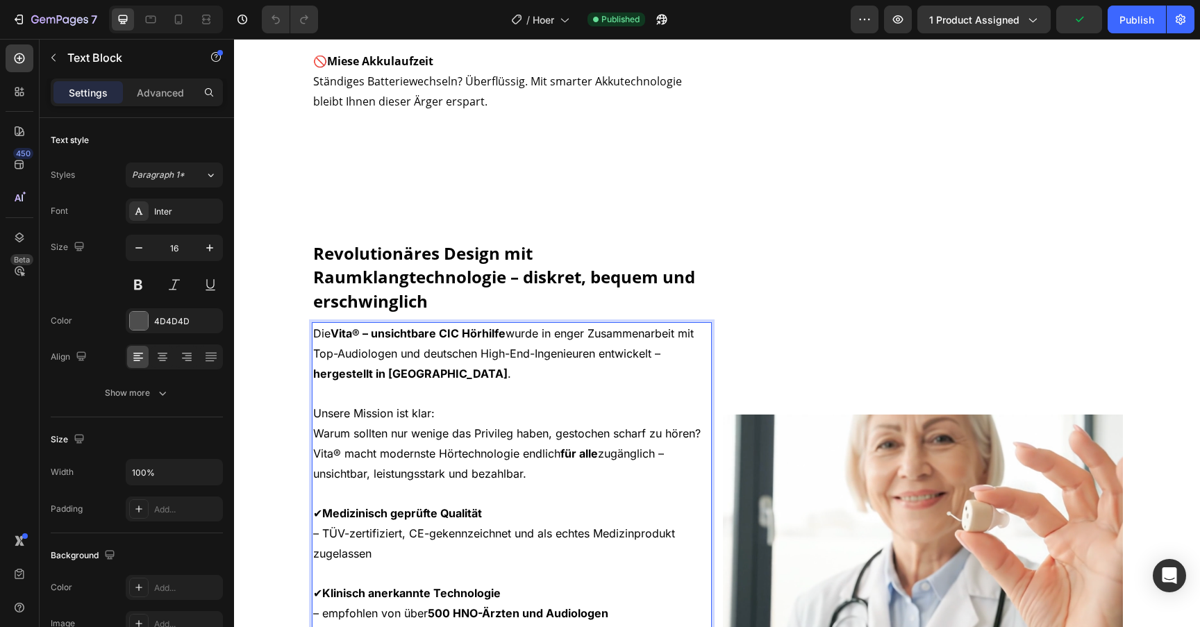
click at [404, 381] on strong "hergestellt in Berlin" at bounding box center [410, 374] width 194 height 14
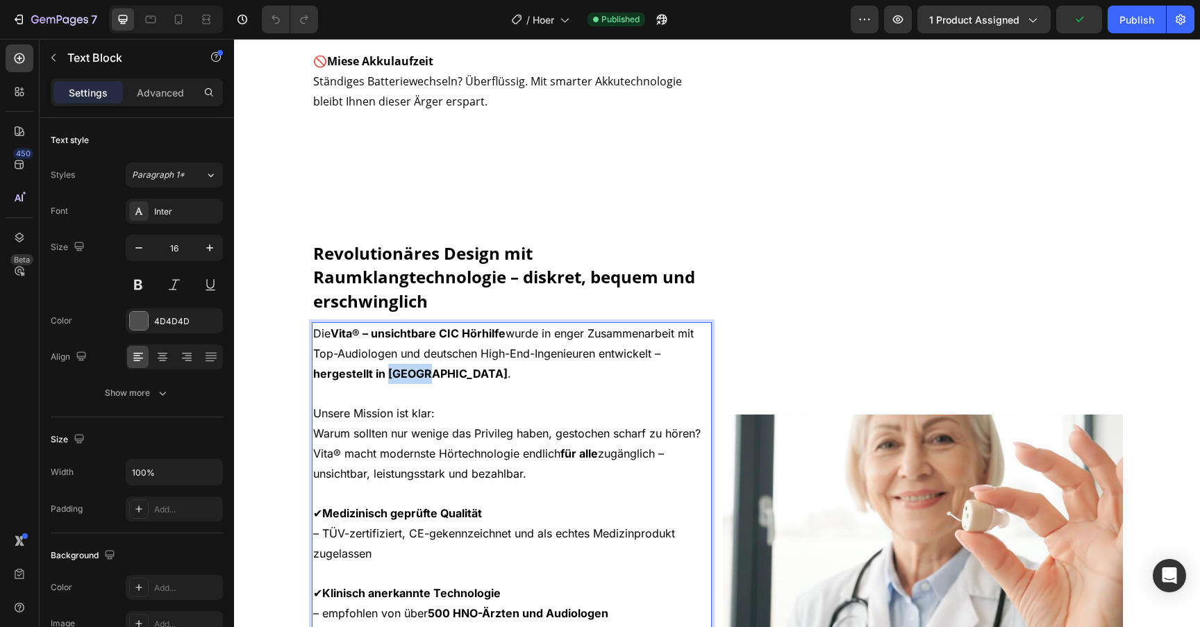
click at [404, 381] on strong "hergestellt in Berlin" at bounding box center [410, 374] width 194 height 14
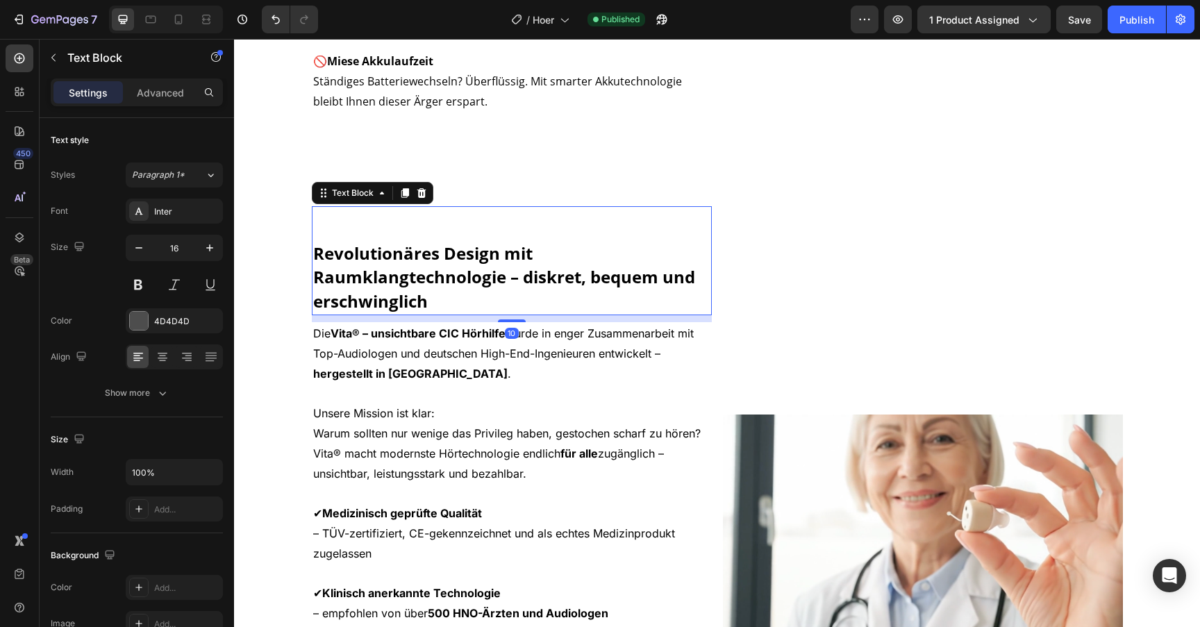
click at [506, 313] on strong "Revolutionäres Design mit Raumklangtechnologie – diskret, bequem und erschwingl…" at bounding box center [504, 277] width 382 height 71
click at [1127, 26] on div "Publish" at bounding box center [1137, 20] width 35 height 15
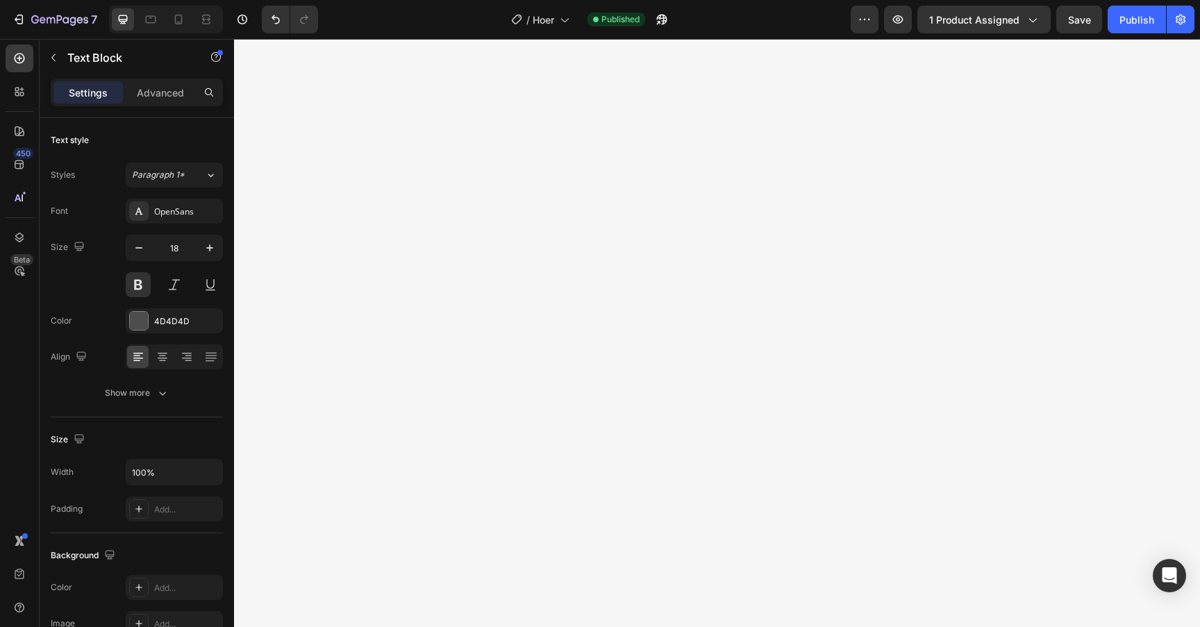
scroll to position [0, 0]
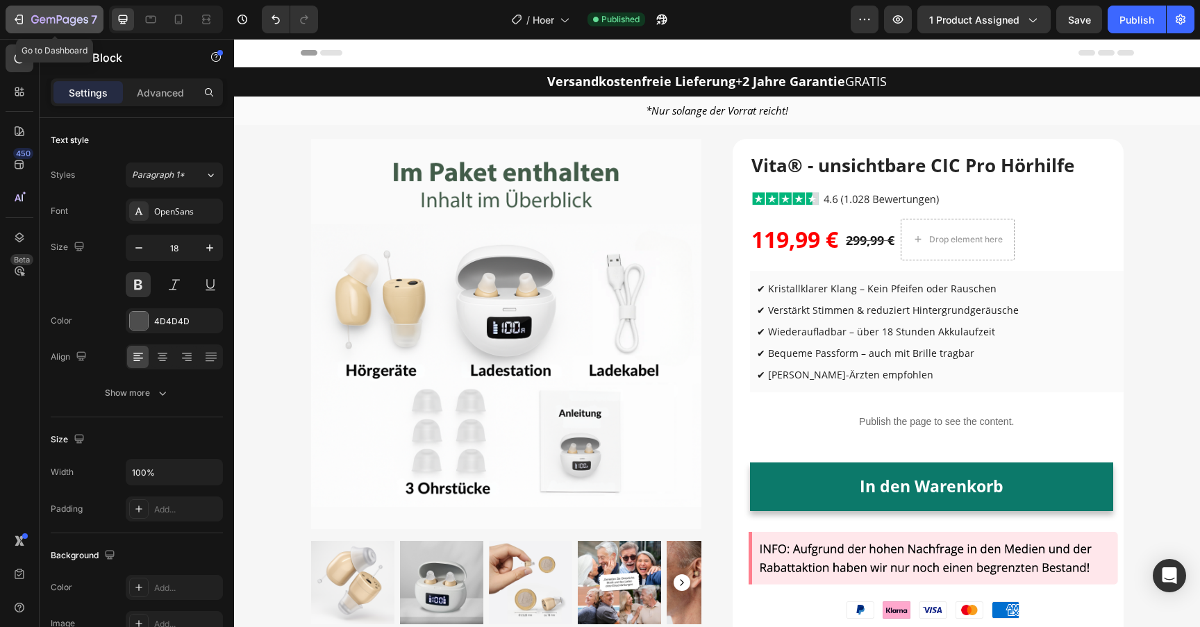
click at [33, 14] on div "7" at bounding box center [64, 19] width 66 height 17
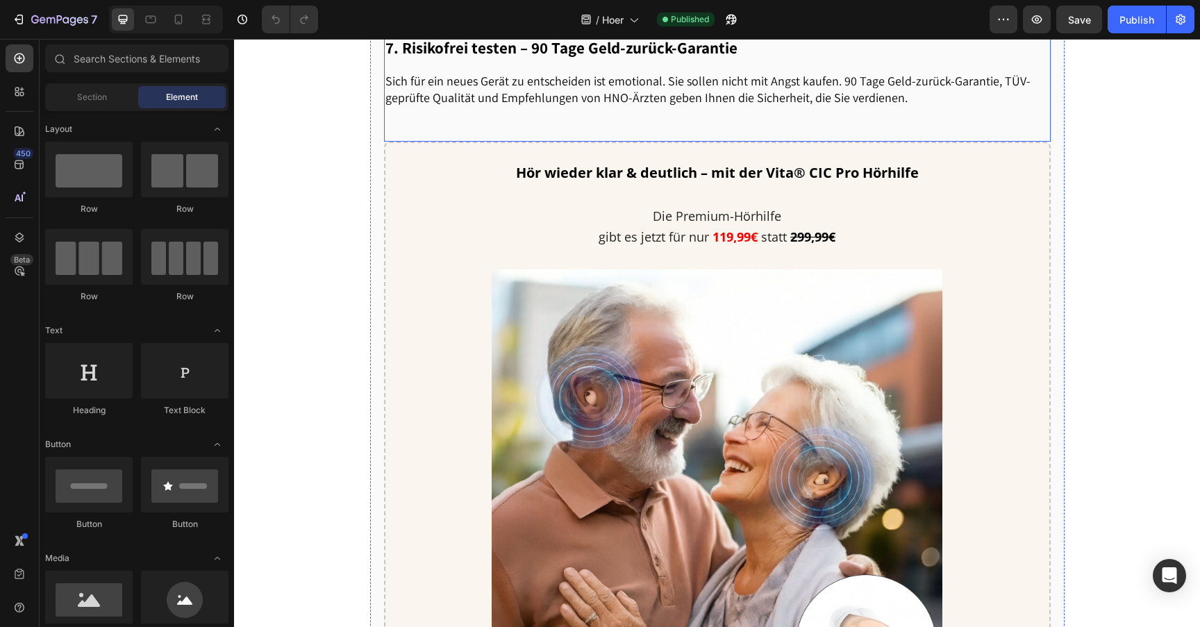
scroll to position [2120, 0]
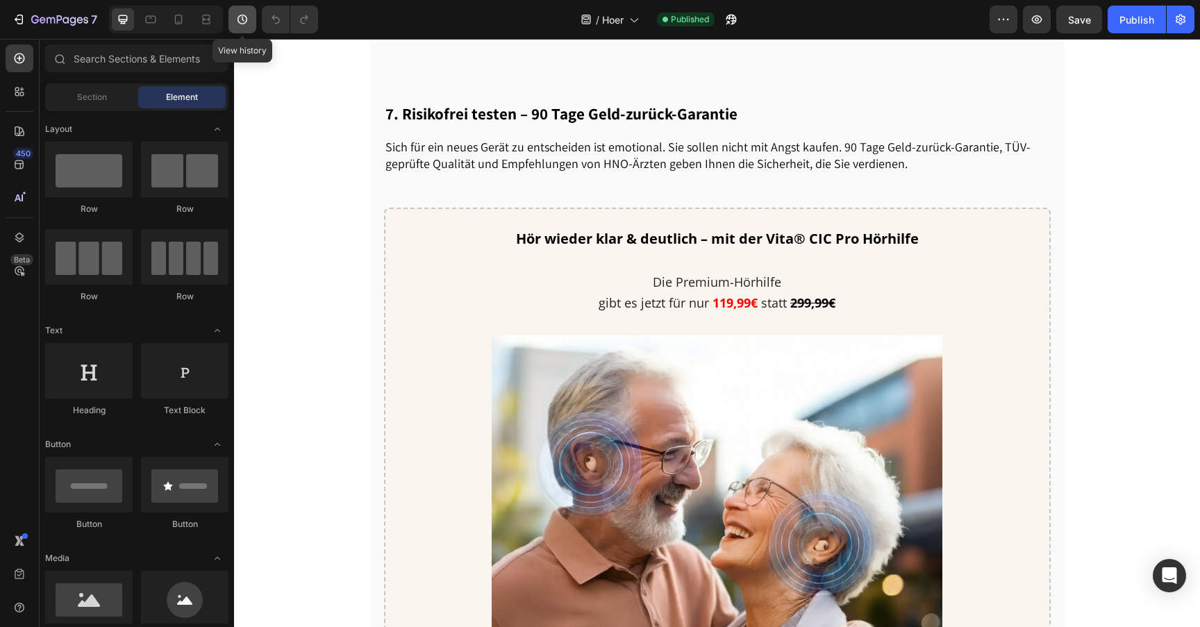
click at [244, 26] on icon "button" at bounding box center [242, 20] width 14 height 14
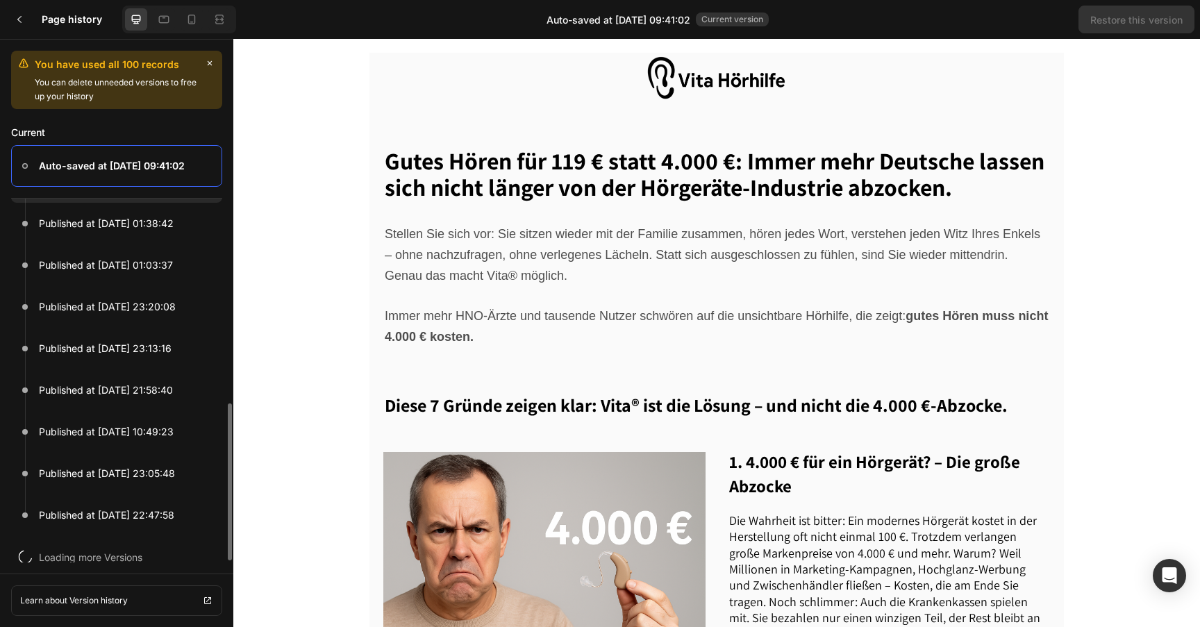
scroll to position [340, 0]
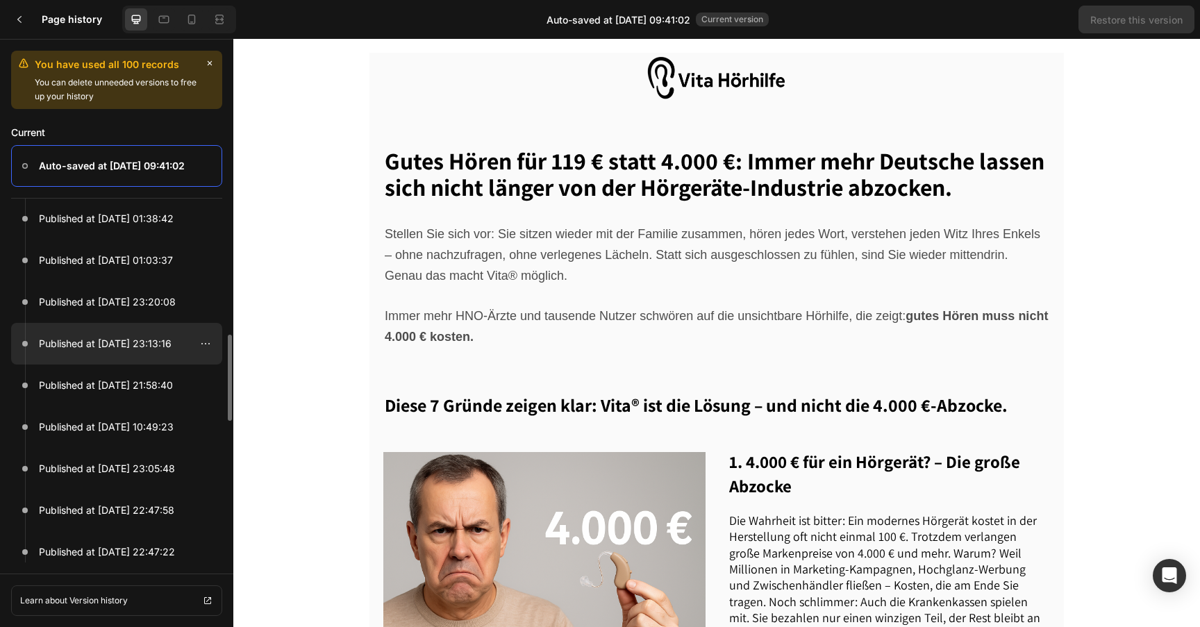
click at [142, 357] on div at bounding box center [116, 344] width 211 height 42
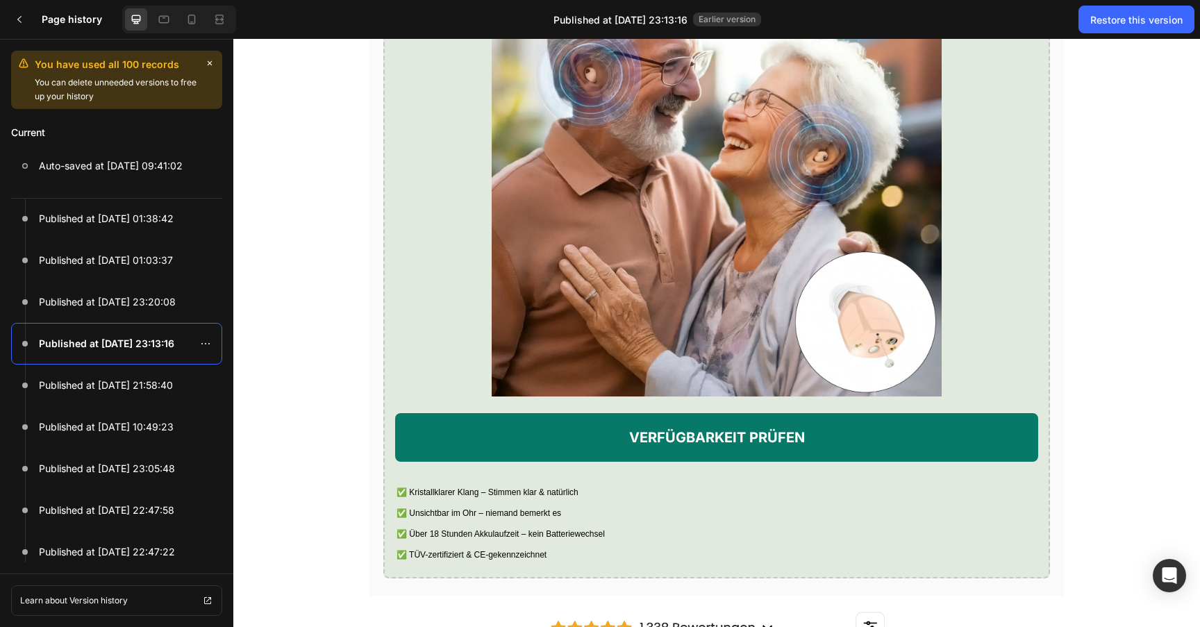
scroll to position [2533, 0]
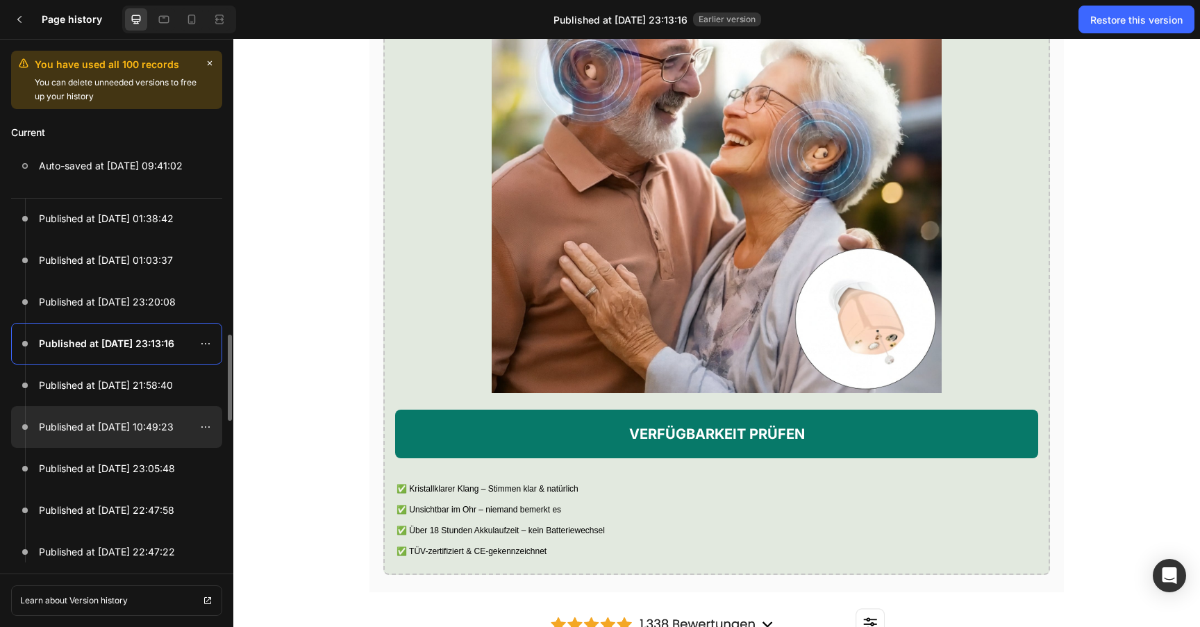
click at [153, 421] on p "Published at Sep 28, 10:49:23" at bounding box center [106, 427] width 135 height 17
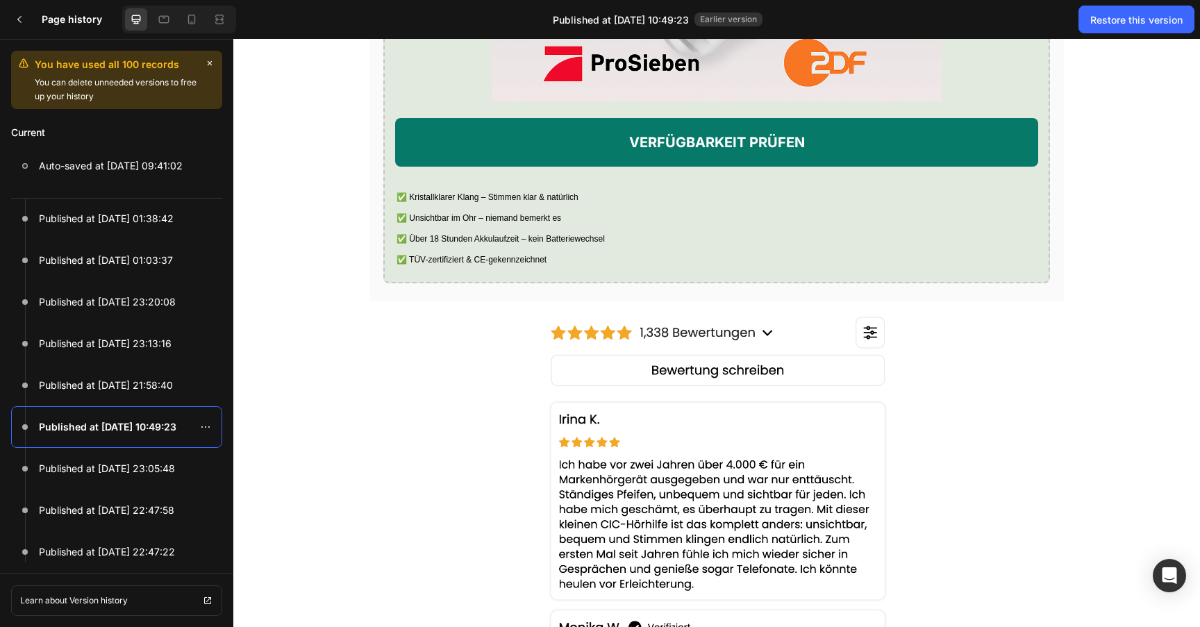
scroll to position [2834, 0]
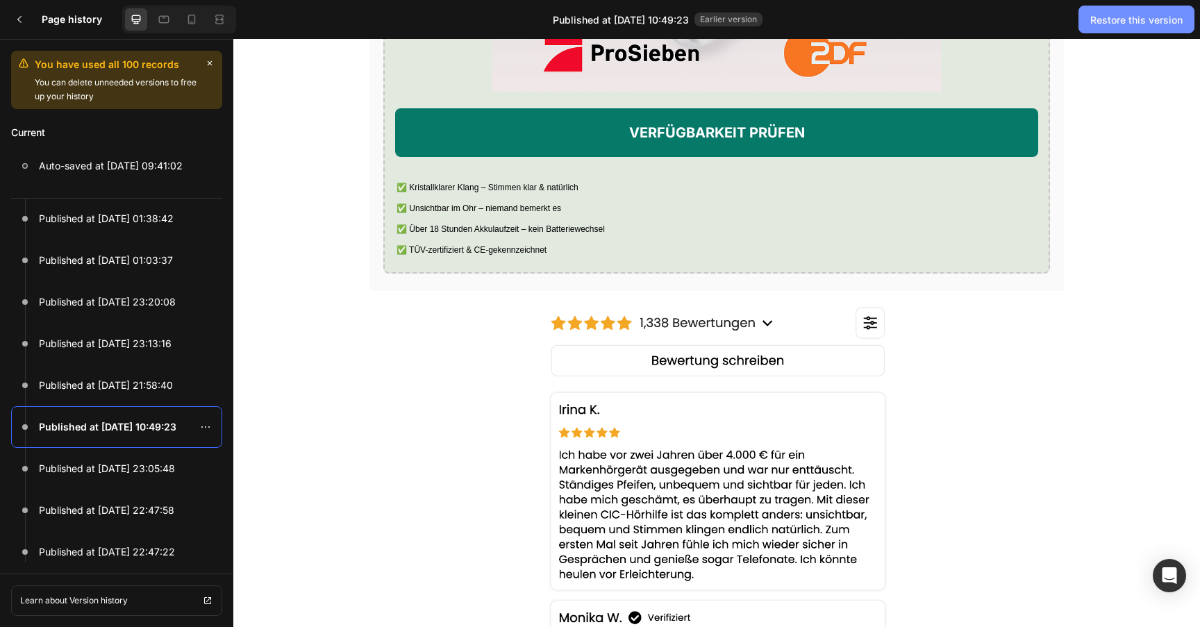
click at [1097, 25] on div "Restore this version" at bounding box center [1136, 20] width 92 height 15
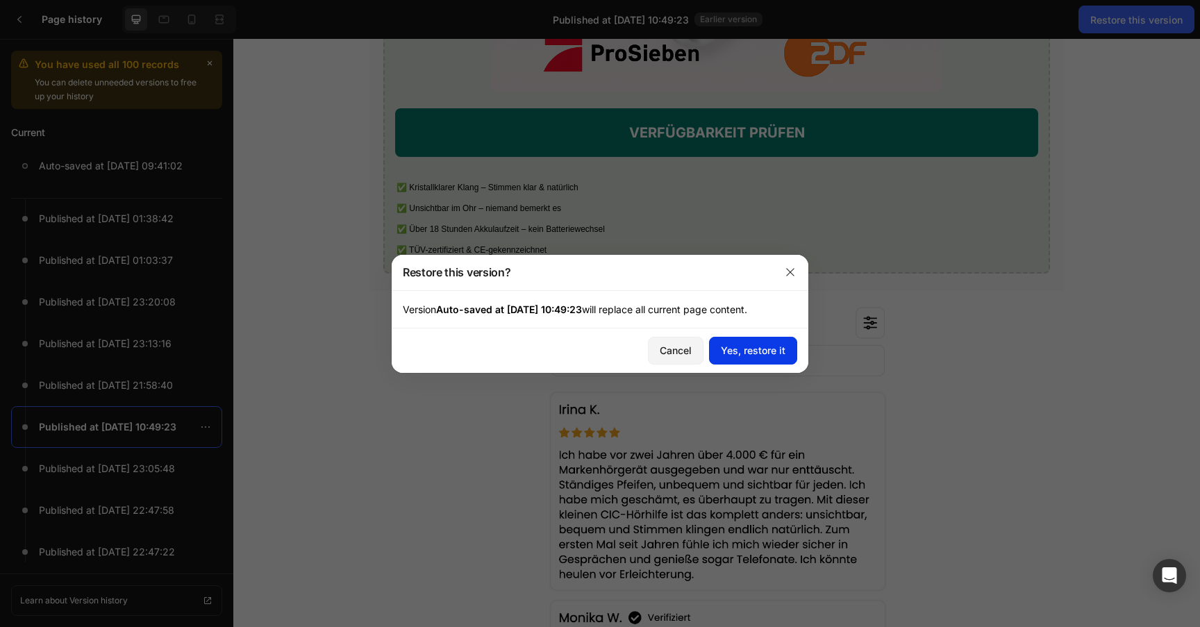
click at [785, 349] on div "Yes, restore it" at bounding box center [753, 350] width 65 height 15
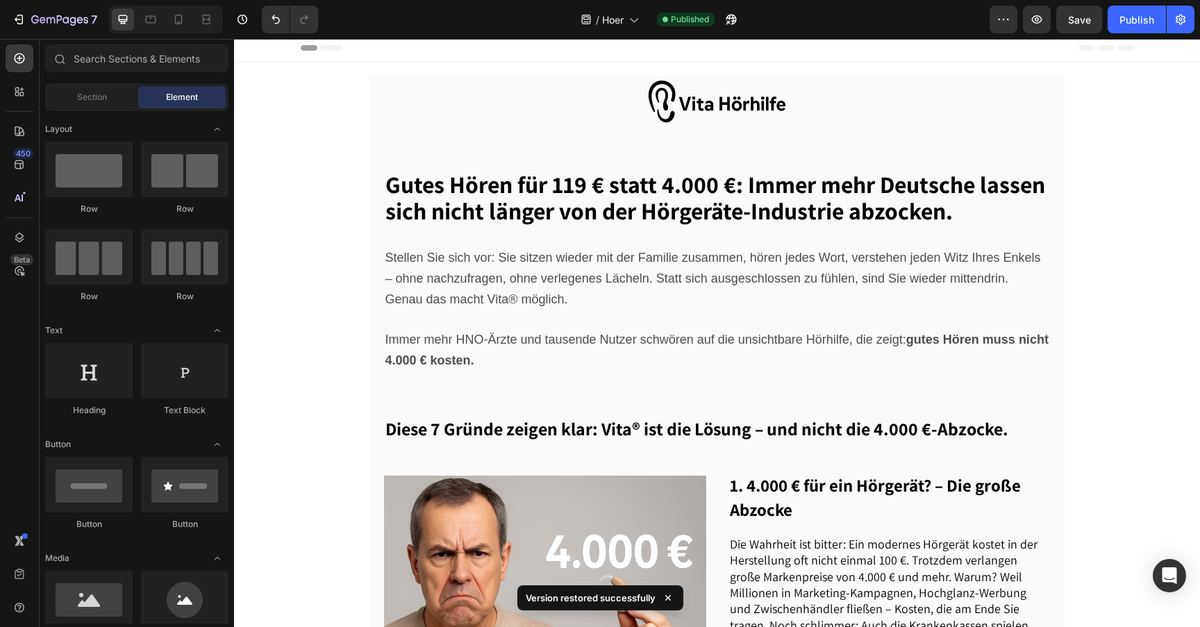
scroll to position [0, 0]
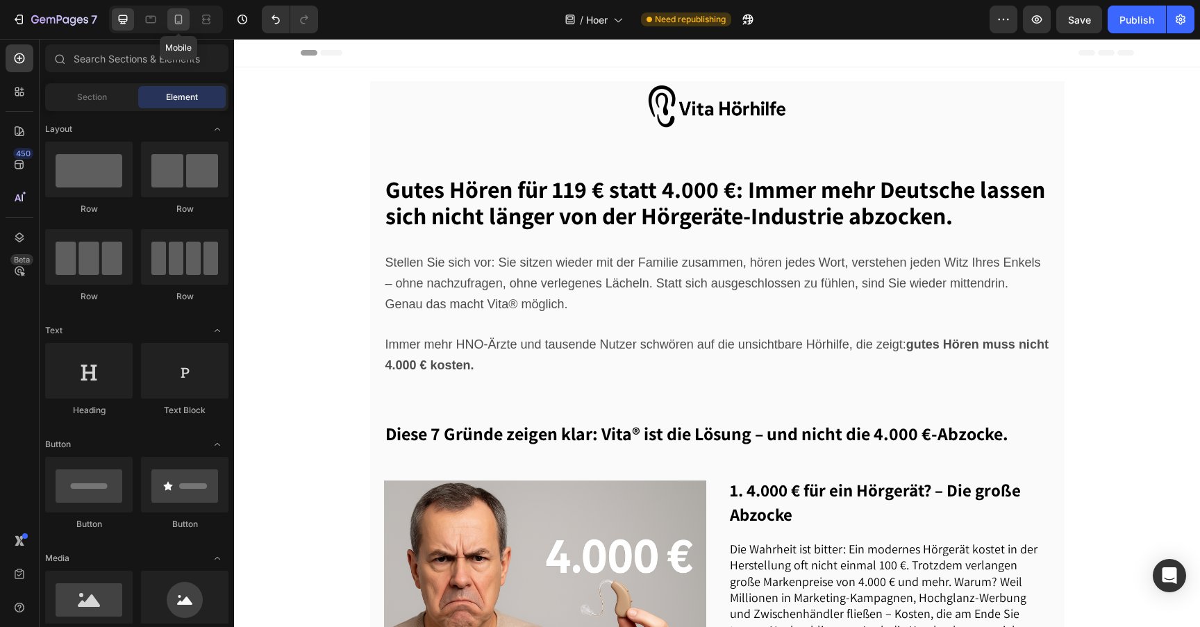
click at [176, 22] on icon at bounding box center [179, 20] width 14 height 14
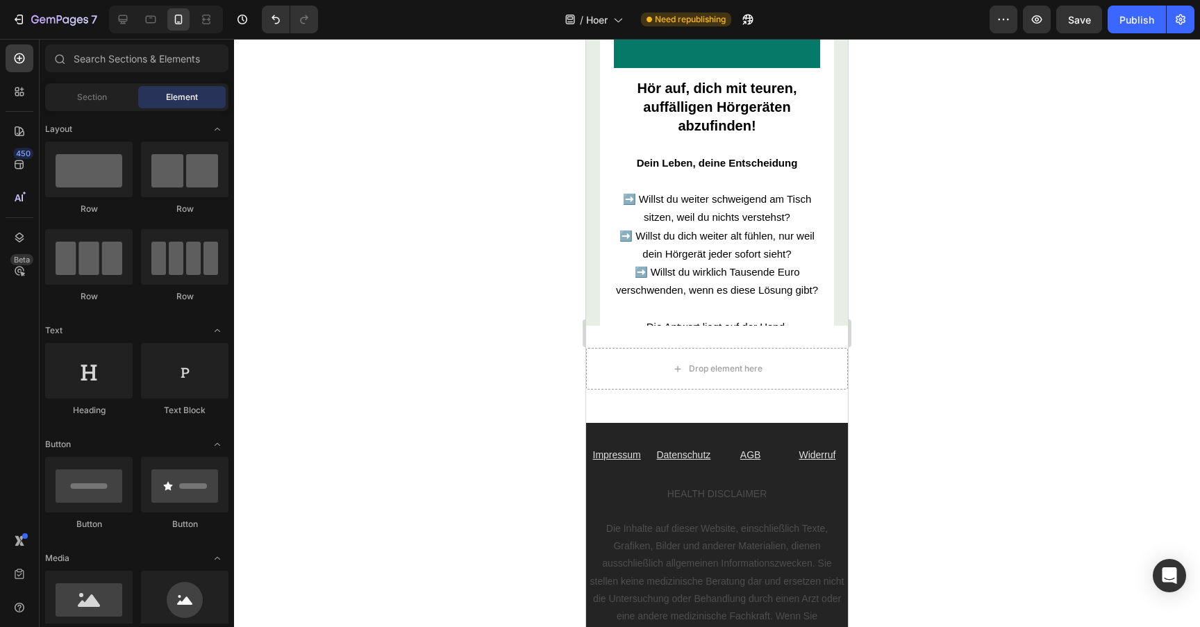
scroll to position [5198, 0]
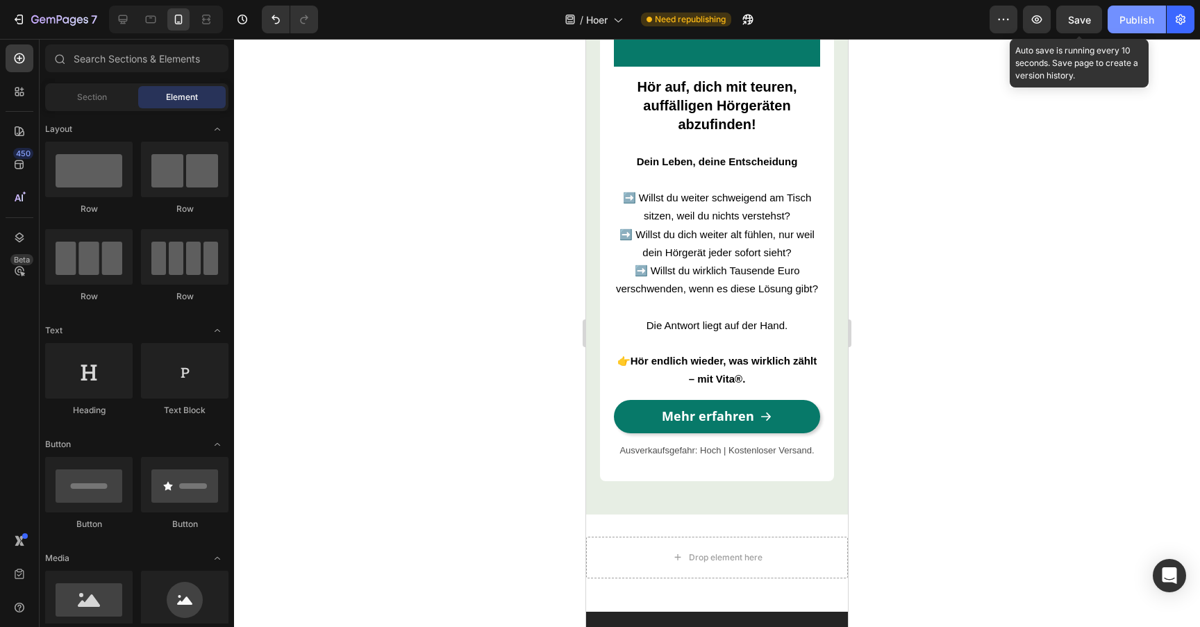
click at [1116, 22] on button "Publish" at bounding box center [1137, 20] width 58 height 28
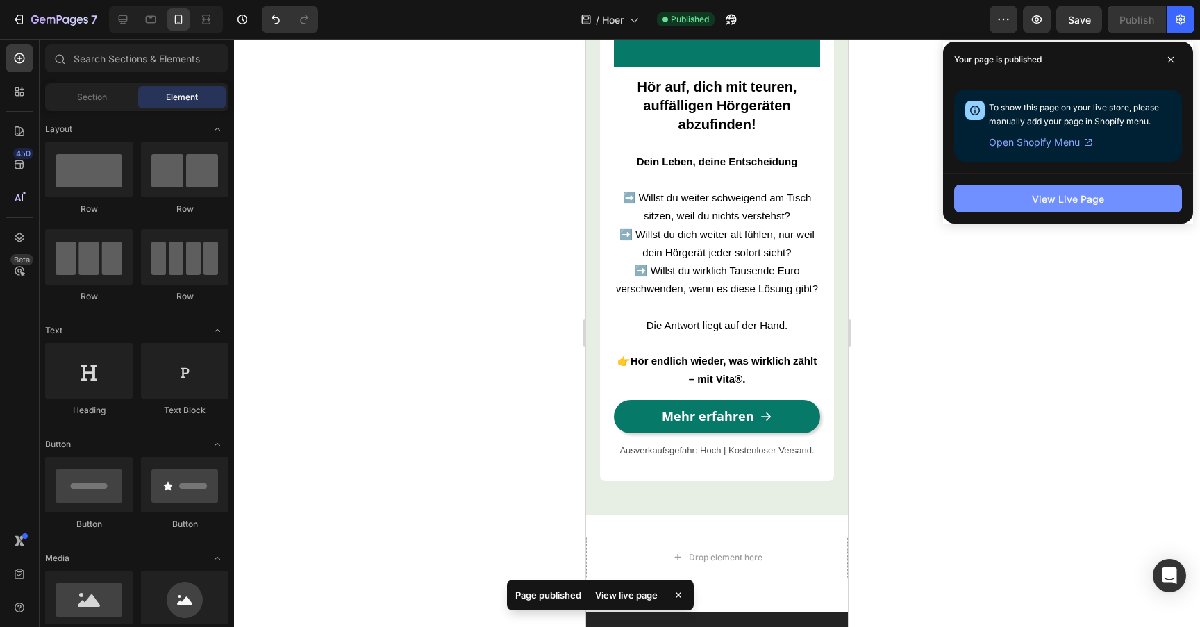
click at [987, 188] on button "View Live Page" at bounding box center [1068, 199] width 228 height 28
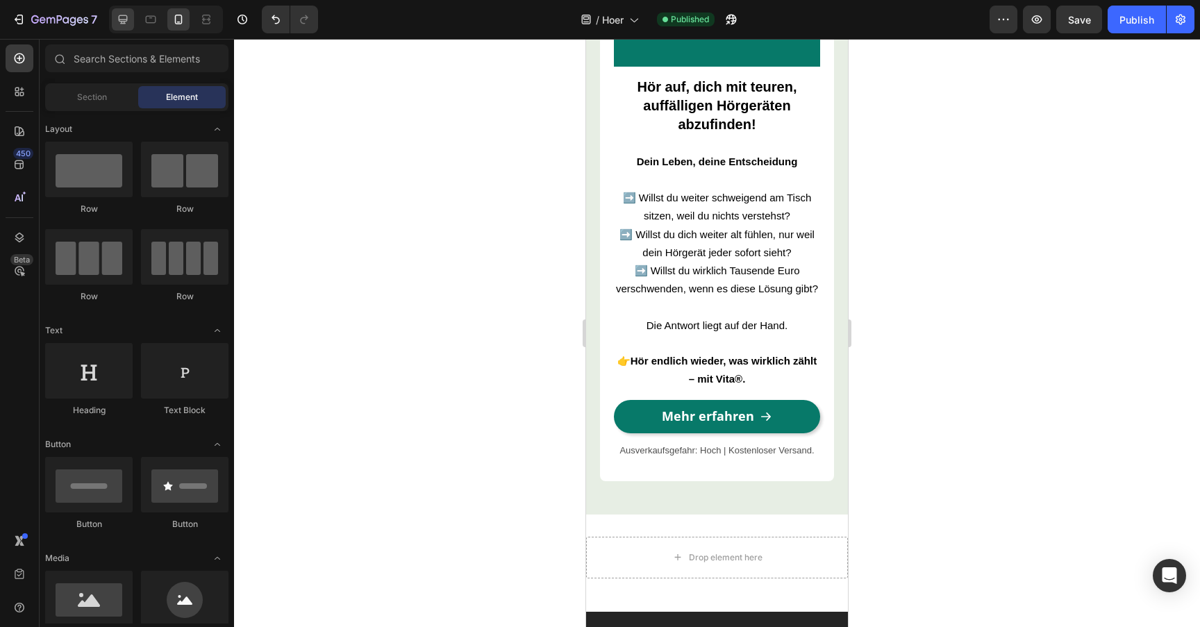
click at [126, 19] on icon at bounding box center [123, 19] width 9 height 9
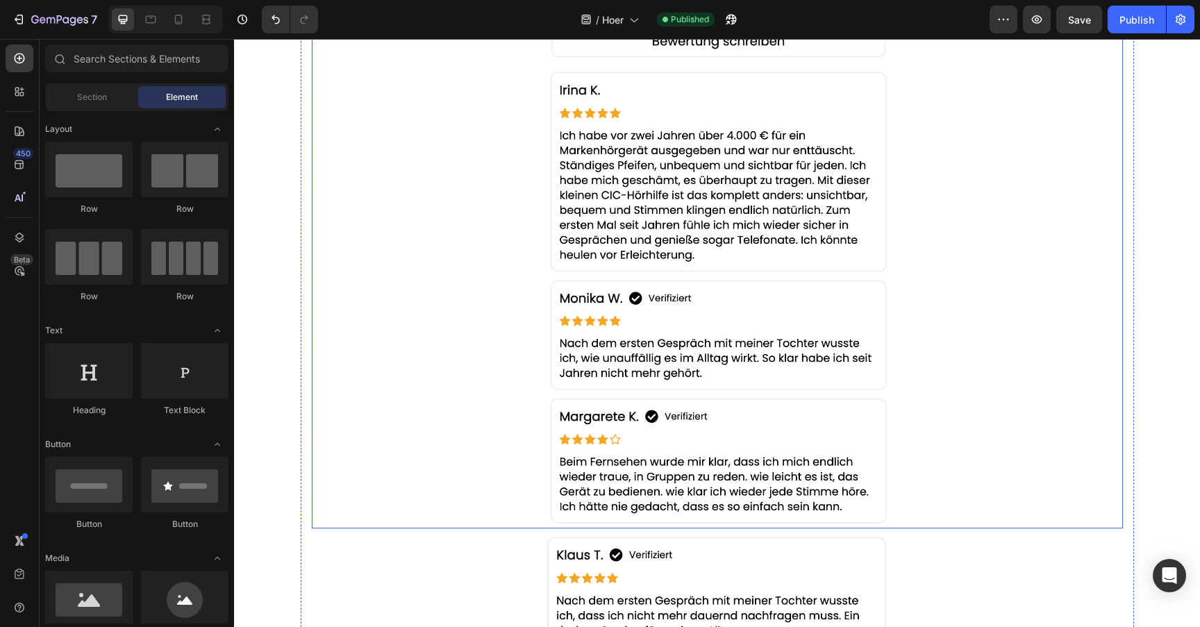
scroll to position [2177, 0]
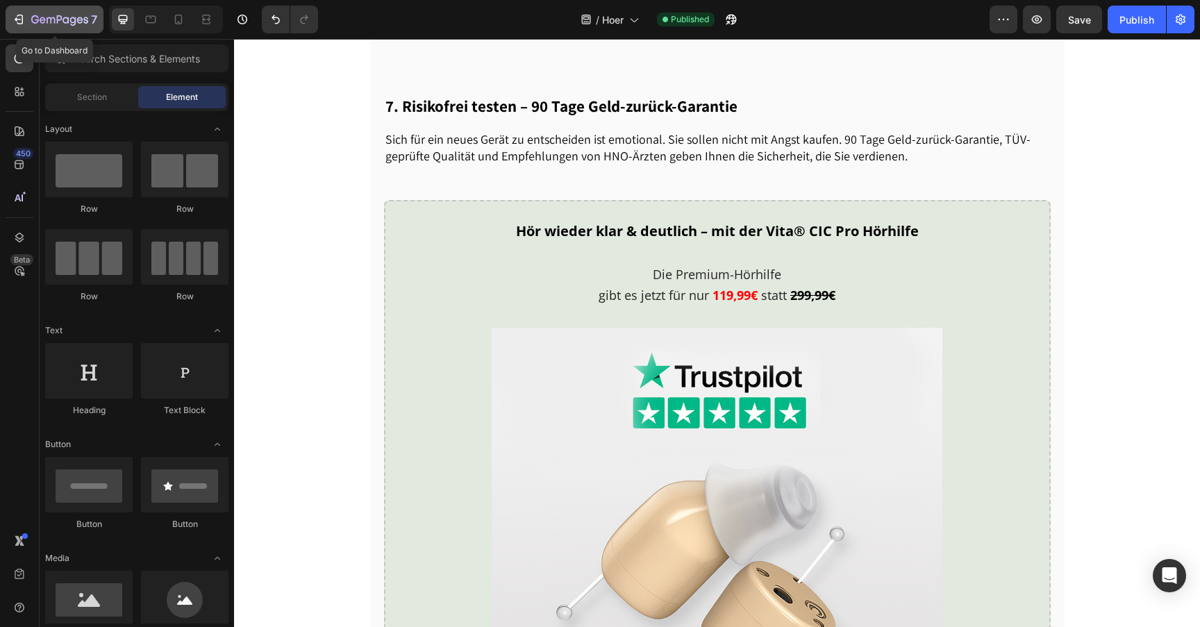
click at [33, 23] on icon "button" at bounding box center [59, 21] width 57 height 12
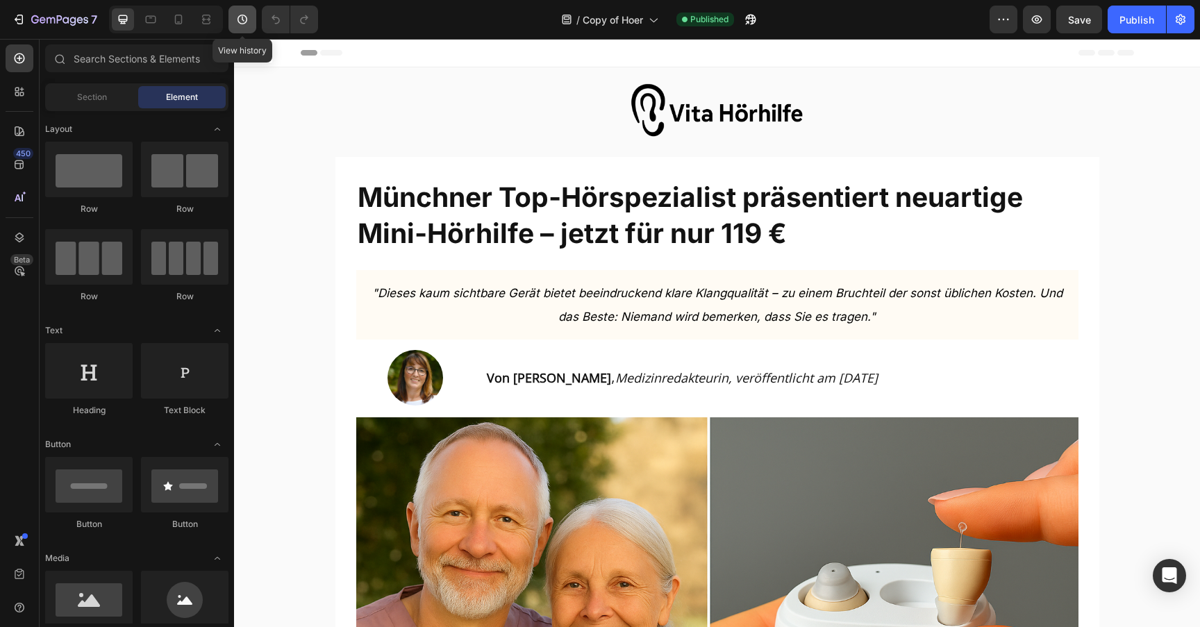
click at [249, 20] on icon "button" at bounding box center [242, 20] width 14 height 14
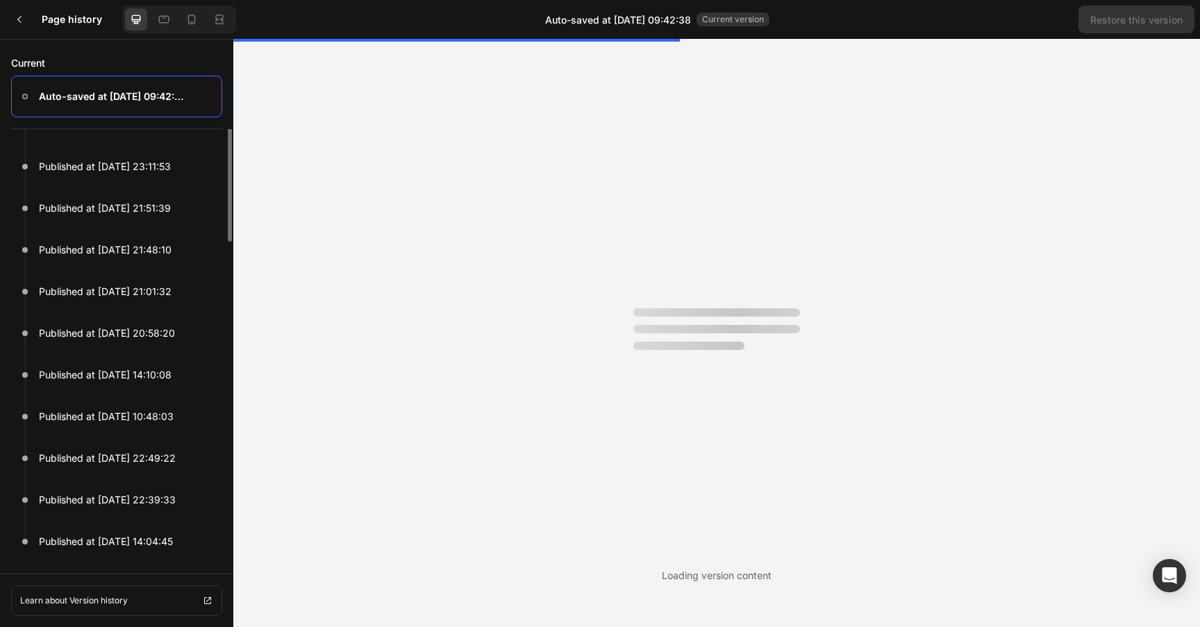
scroll to position [281, 0]
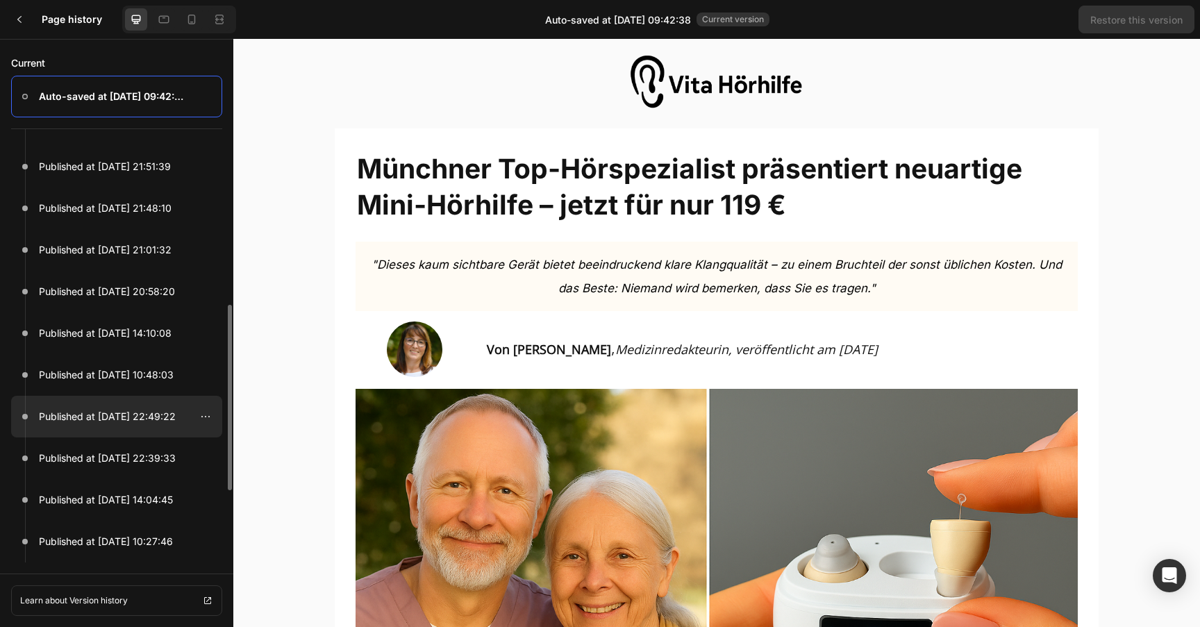
click at [126, 400] on div at bounding box center [116, 417] width 211 height 42
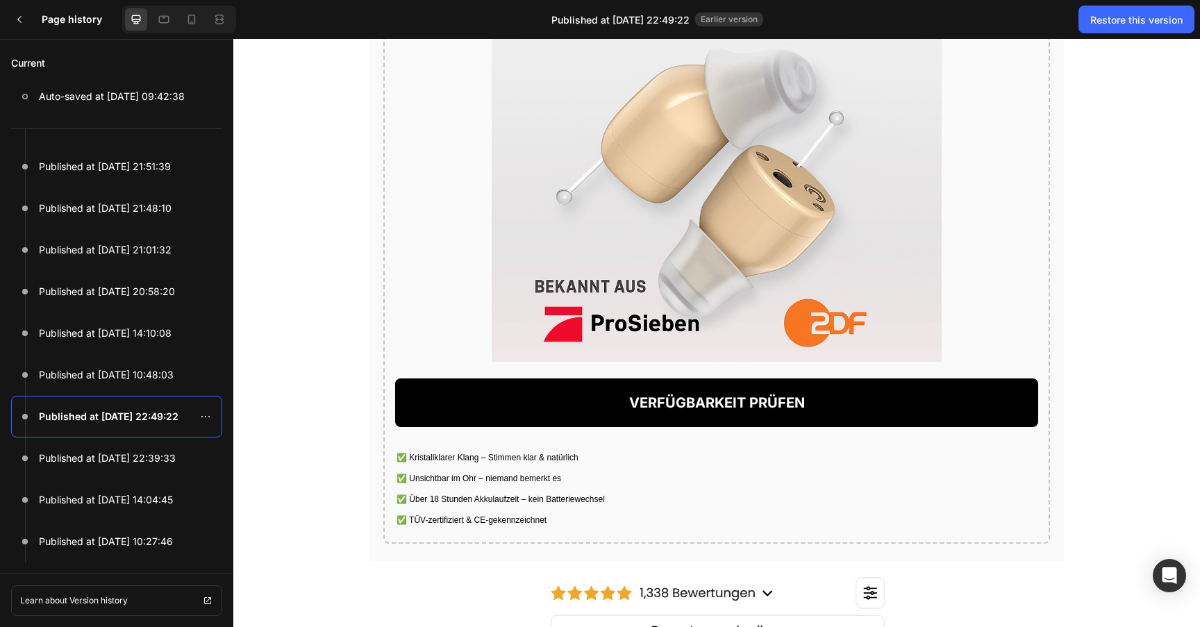
scroll to position [2565, 0]
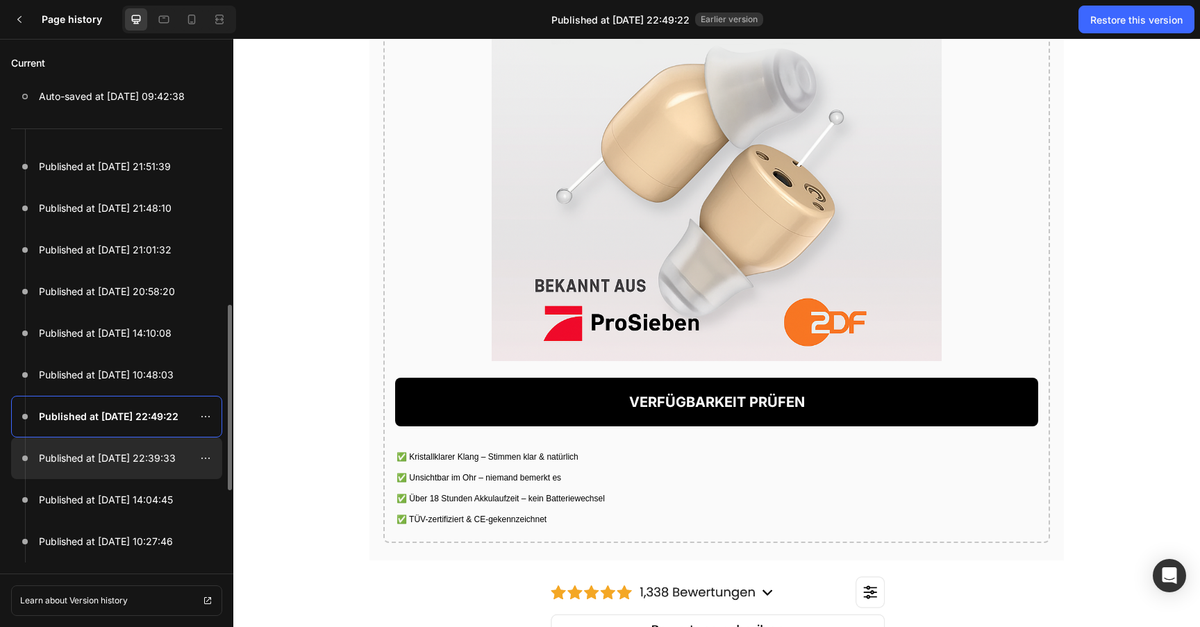
click at [83, 468] on div at bounding box center [116, 459] width 211 height 42
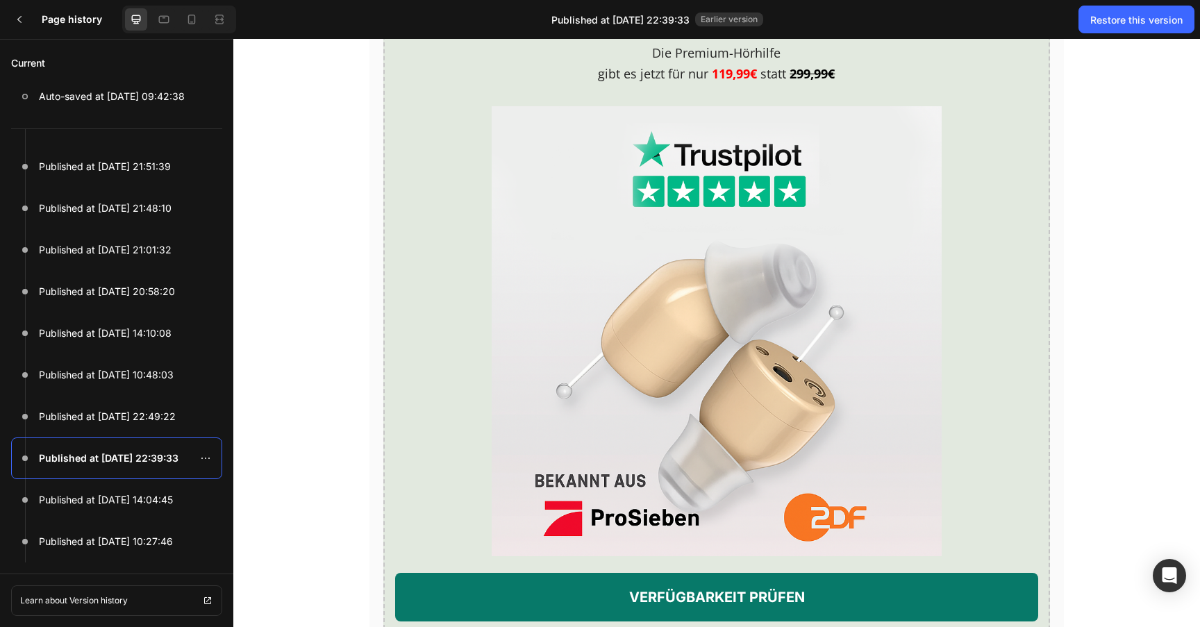
scroll to position [2362, 0]
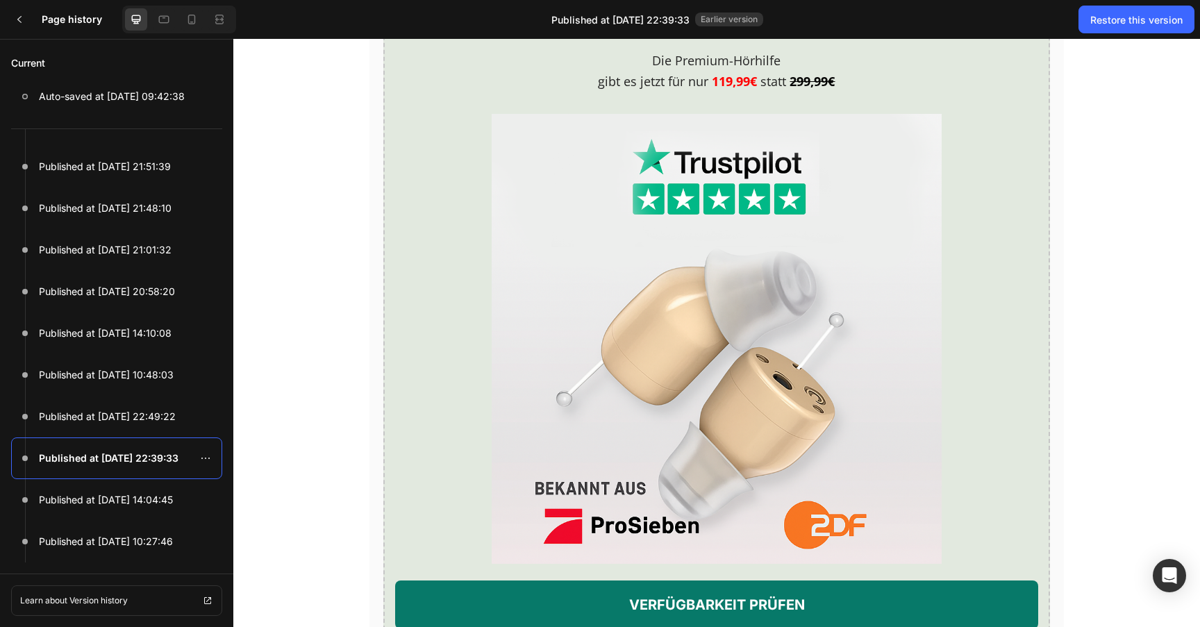
click at [1102, 34] on div "Page history Published at Sep 27, 22:39:33 Earlier version Restore this version" at bounding box center [600, 19] width 1200 height 39
click at [1103, 24] on div "Restore this version" at bounding box center [1136, 20] width 92 height 15
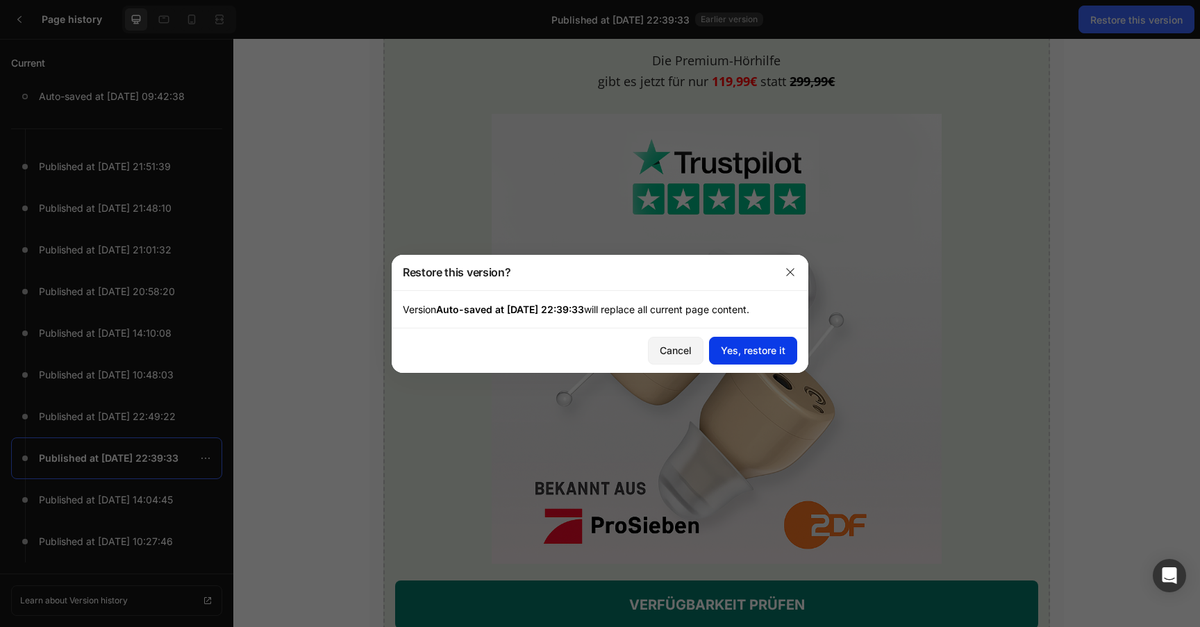
click at [737, 347] on div "Yes, restore it" at bounding box center [753, 350] width 65 height 15
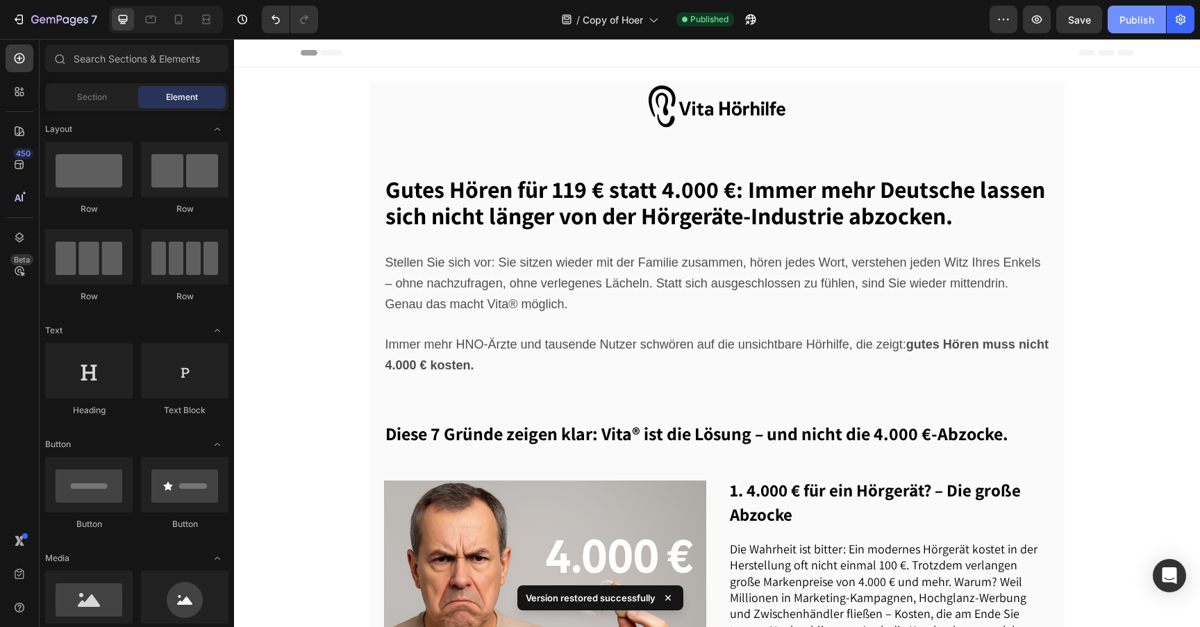
click at [1126, 19] on div "Publish" at bounding box center [1137, 20] width 35 height 15
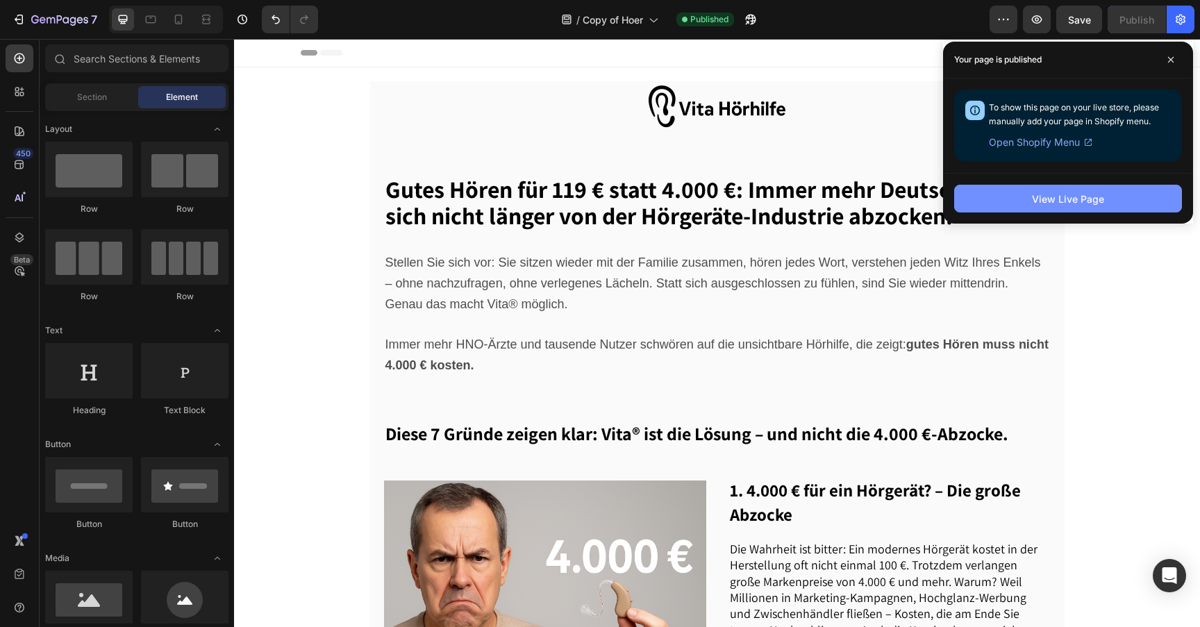
click at [1040, 207] on button "View Live Page" at bounding box center [1068, 199] width 228 height 28
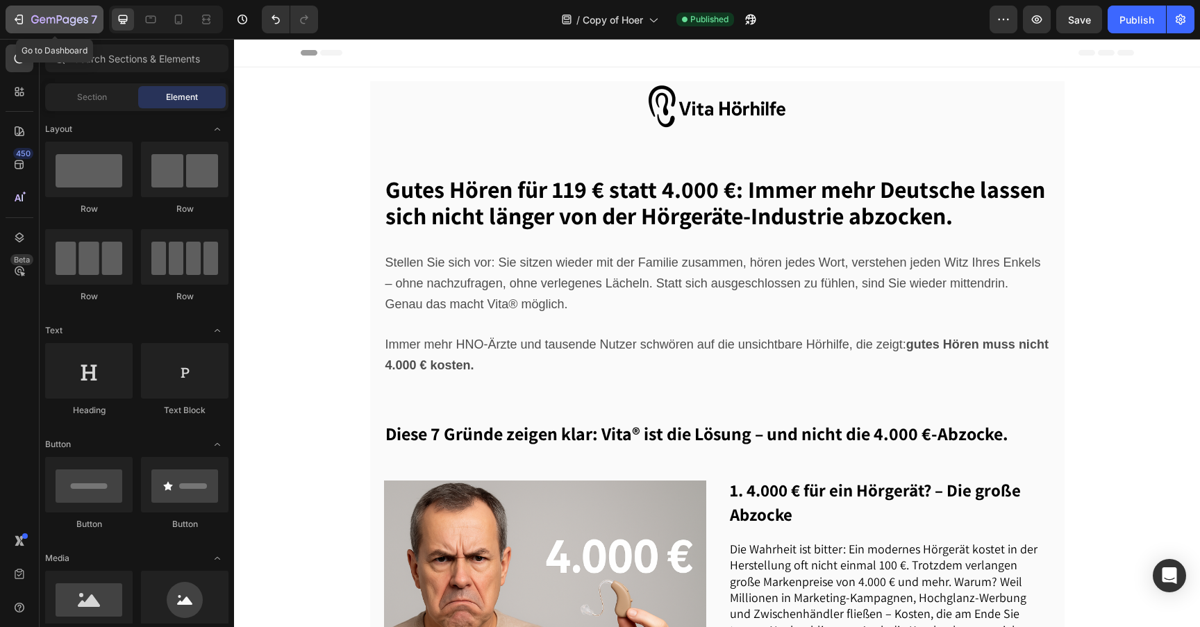
click at [66, 26] on div "7" at bounding box center [64, 19] width 66 height 17
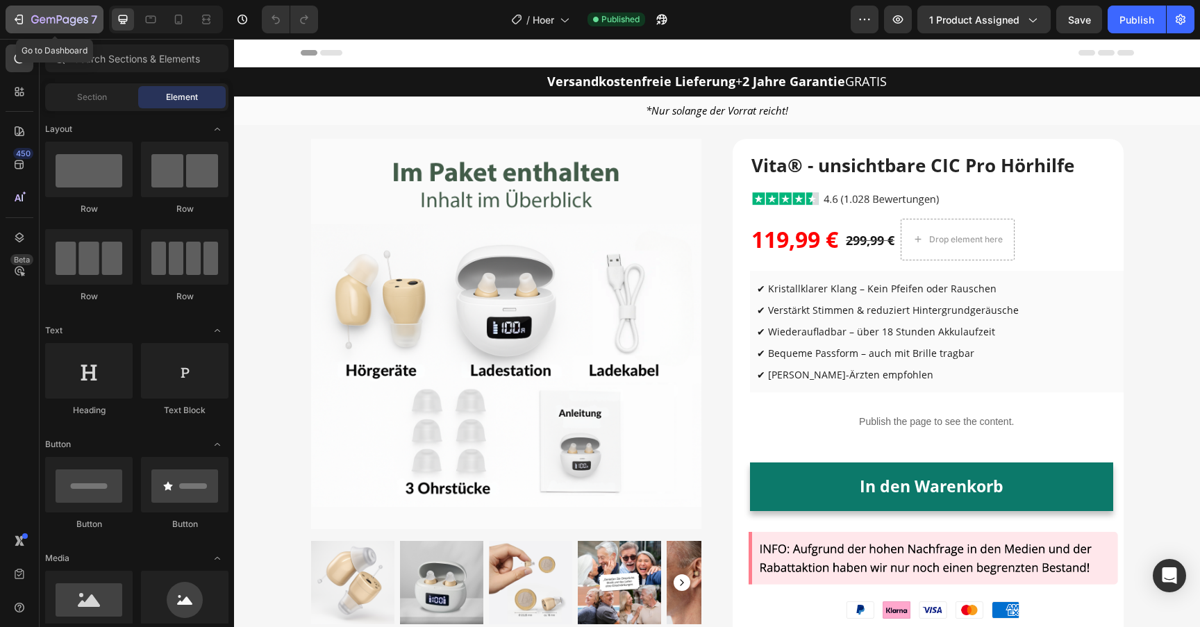
click at [77, 17] on icon "button" at bounding box center [59, 21] width 57 height 12
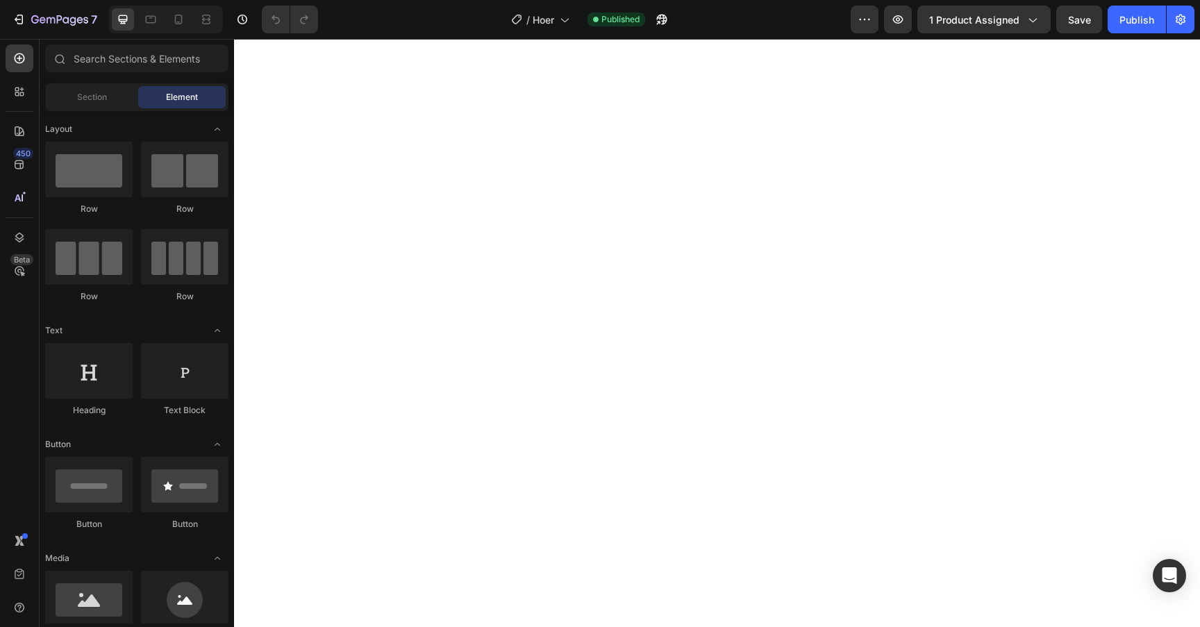
scroll to position [4308, 0]
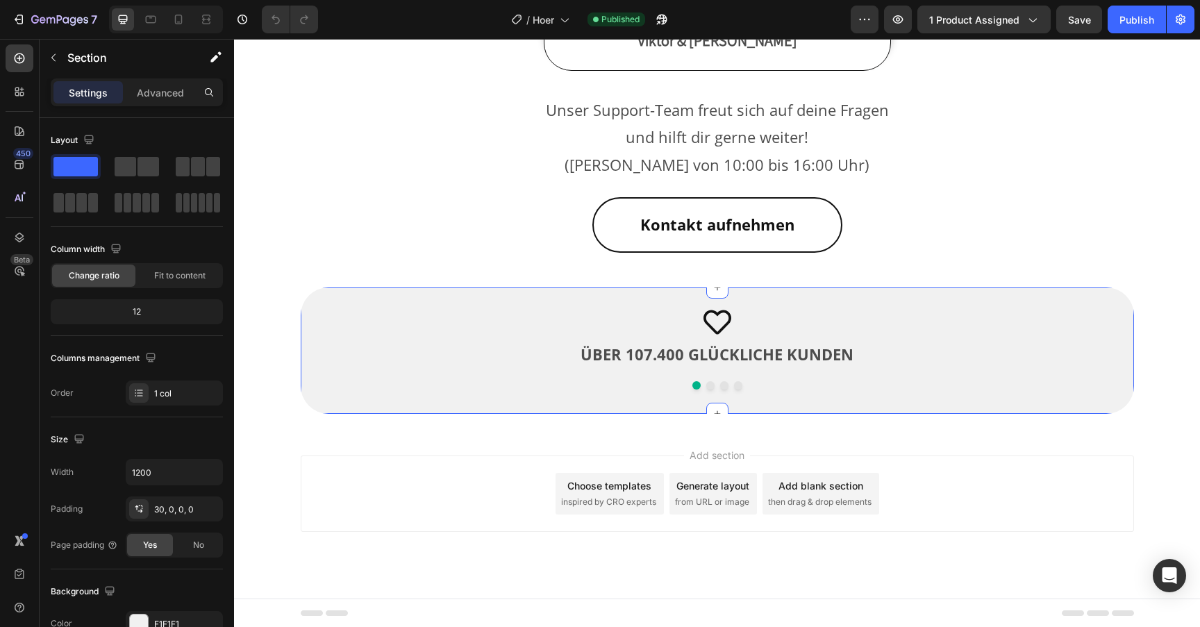
click at [592, 413] on div "Icon ÜBER 107.400 GLÜCKLICHE KUNDEN Text block Icon 90 TAGE GELD-ZURÜCK-GARANTI…" at bounding box center [717, 361] width 833 height 106
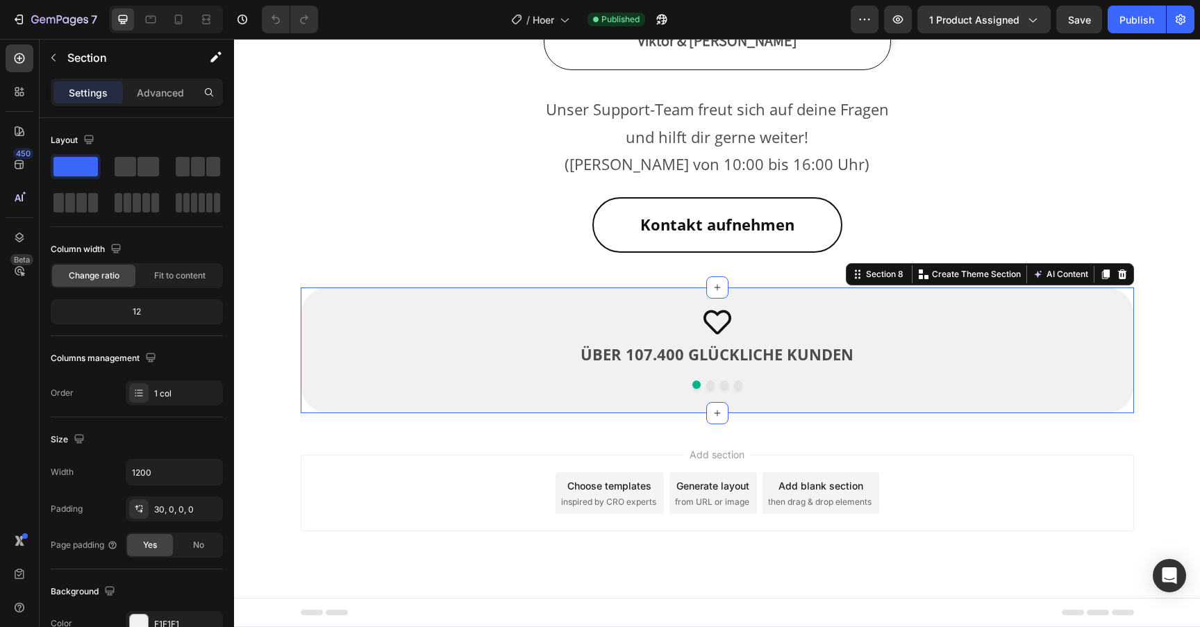
click at [592, 413] on div "Icon ÜBER 107.400 GLÜCKLICHE KUNDEN Text block Icon 90 TAGE GELD-ZURÜCK-GARANTI…" at bounding box center [717, 361] width 833 height 106
click at [650, 413] on div "Icon ÜBER 107.400 GLÜCKLICHE KUNDEN Text block Icon 90 TAGE GELD-ZURÜCK-GARANTI…" at bounding box center [717, 361] width 833 height 106
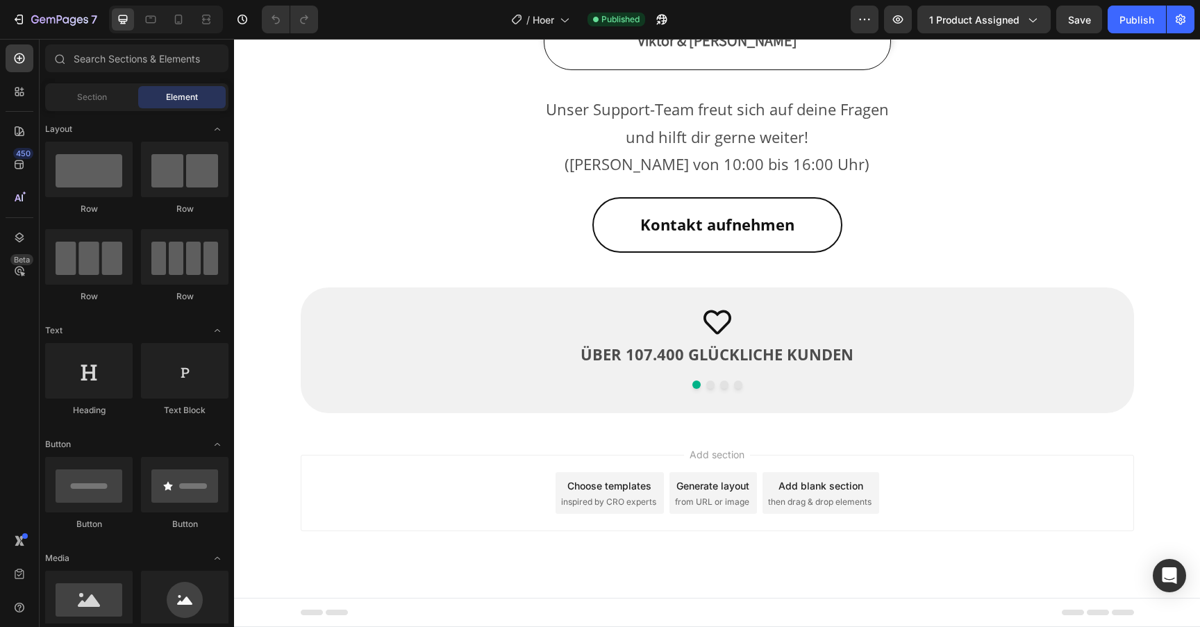
click at [631, 431] on div "Add section Choose templates inspired by CRO experts Generate layout from URL o…" at bounding box center [717, 512] width 966 height 171
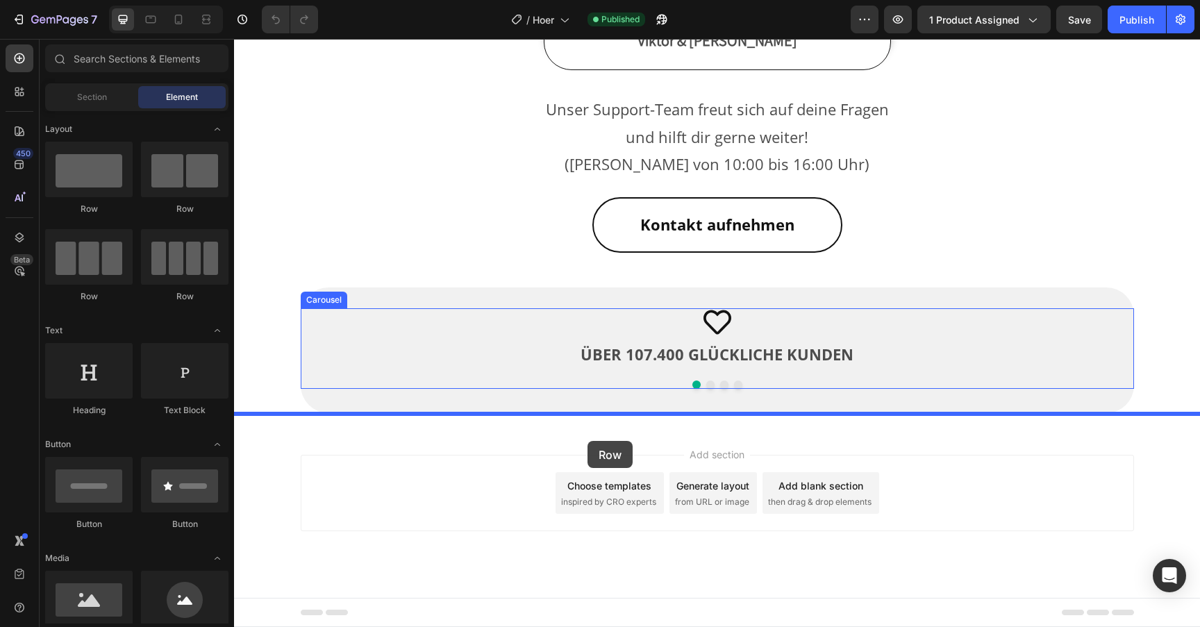
drag, startPoint x: 322, startPoint y: 198, endPoint x: 588, endPoint y: 440, distance: 360.4
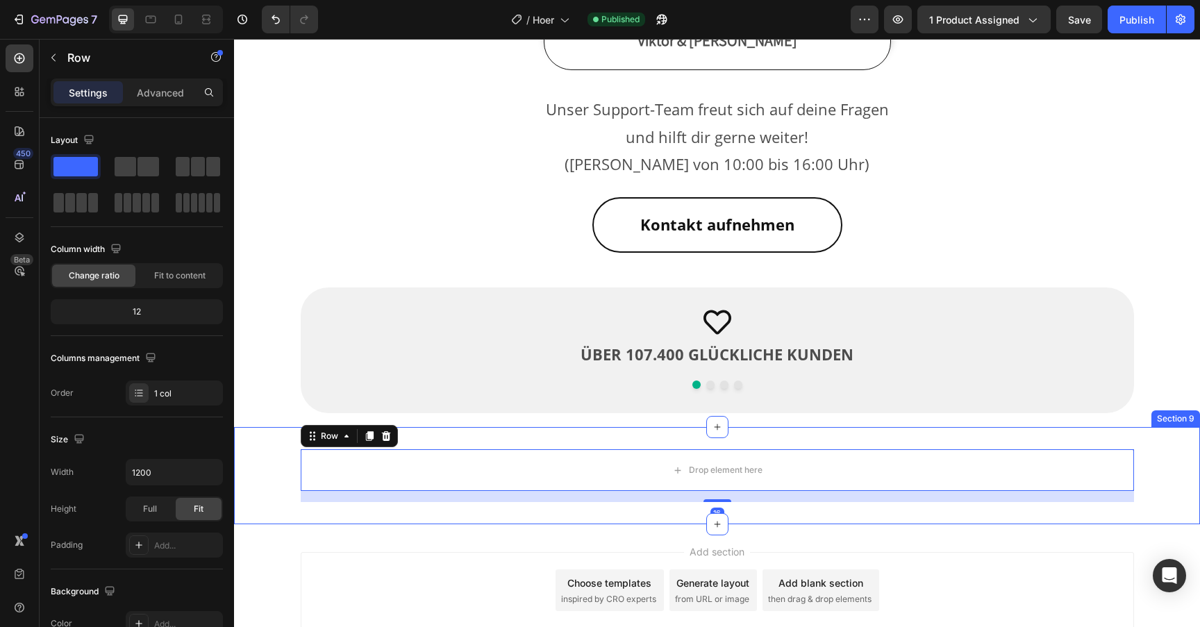
click at [677, 433] on div "Drop element here Row 16 Section 9" at bounding box center [717, 475] width 966 height 97
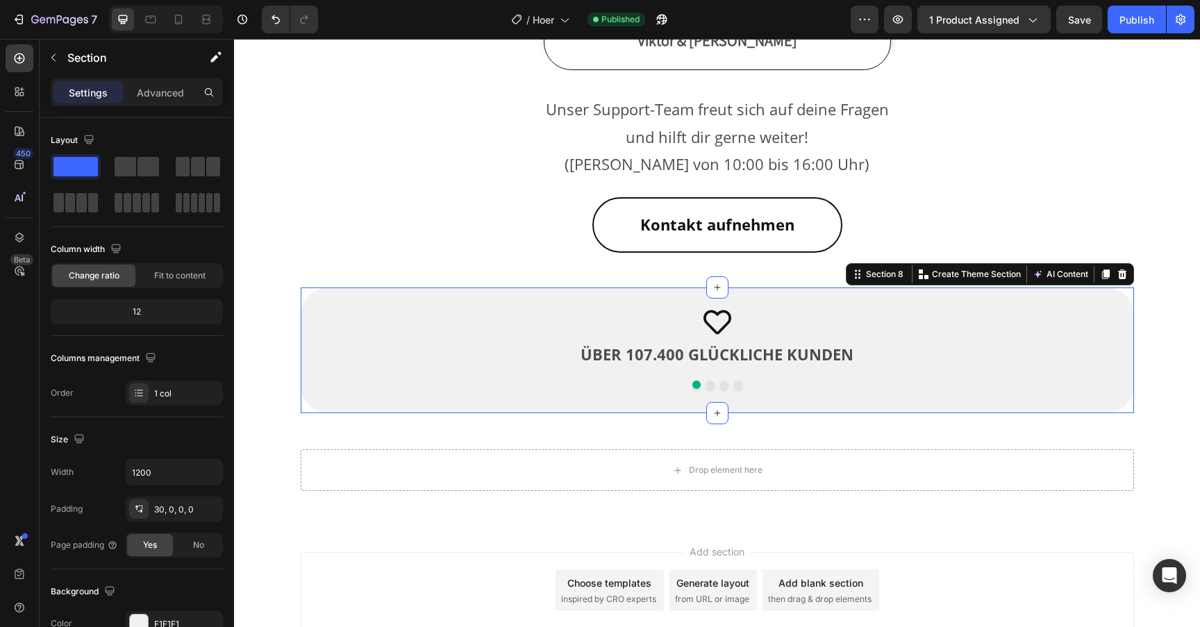
click at [674, 398] on div "Icon ÜBER 107.400 GLÜCKLICHE KUNDEN Text block Icon 90 TAGE GELD-ZURÜCK-GARANTI…" at bounding box center [717, 361] width 833 height 106
click at [668, 460] on div "Drop element here" at bounding box center [717, 470] width 113 height 22
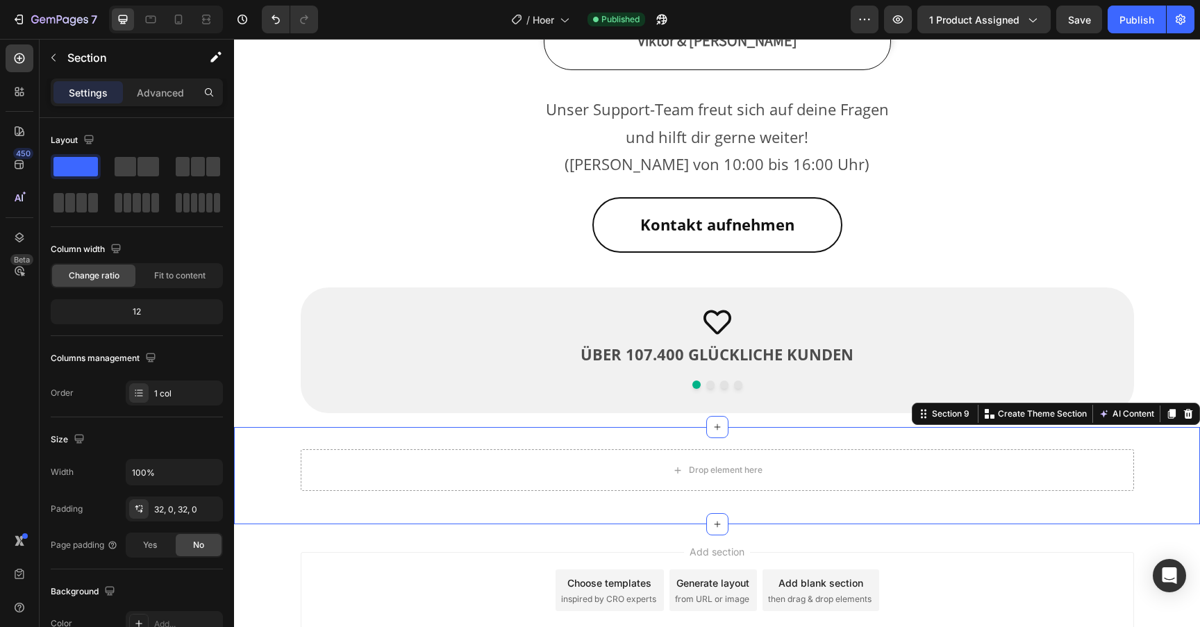
click at [686, 504] on div "Drop element here Row Section 9 Create Theme Section AI Content Write with GemA…" at bounding box center [717, 475] width 966 height 97
click at [704, 477] on div "Drop element here" at bounding box center [717, 470] width 113 height 22
click at [710, 491] on div "Drop element here Row" at bounding box center [717, 475] width 966 height 53
click at [719, 484] on div "Drop element here" at bounding box center [717, 470] width 833 height 42
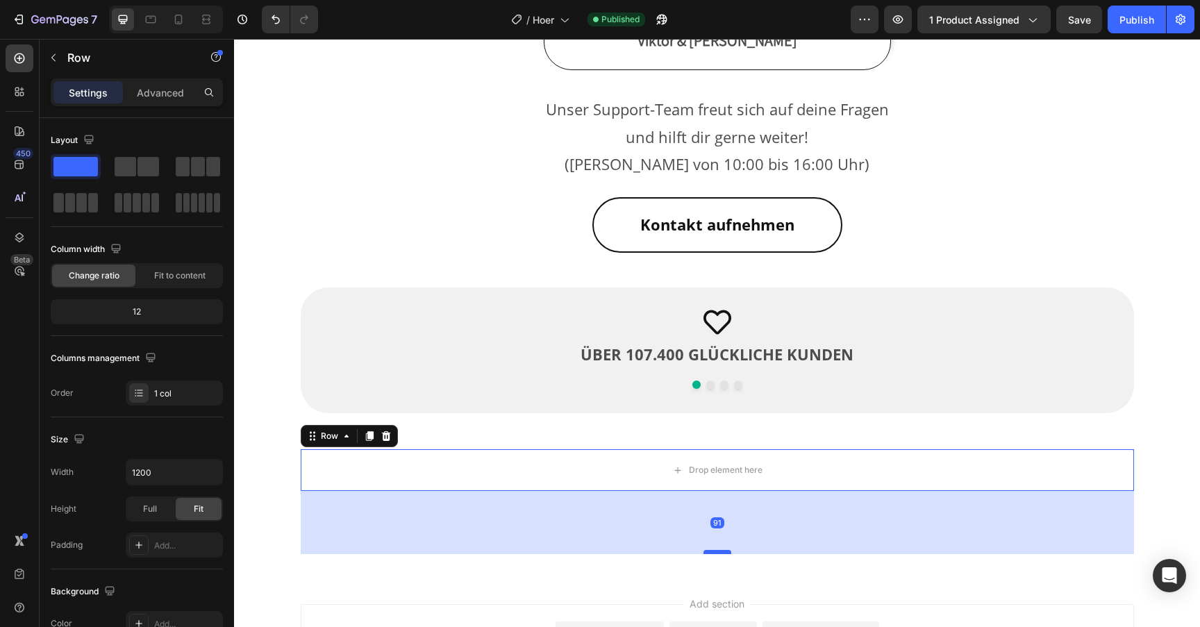
drag, startPoint x: 720, startPoint y: 500, endPoint x: 715, endPoint y: 554, distance: 53.7
click at [715, 554] on div at bounding box center [718, 552] width 28 height 4
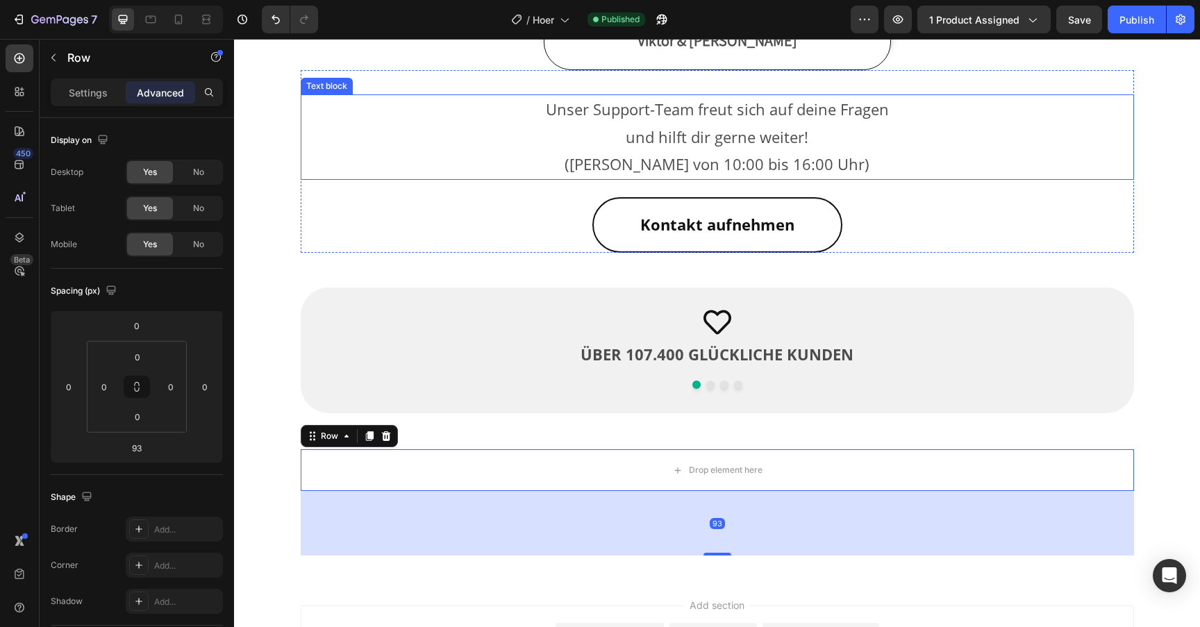
click at [1016, 163] on p "([PERSON_NAME] von 10:00 bis 16:00 Uhr)" at bounding box center [717, 165] width 831 height 28
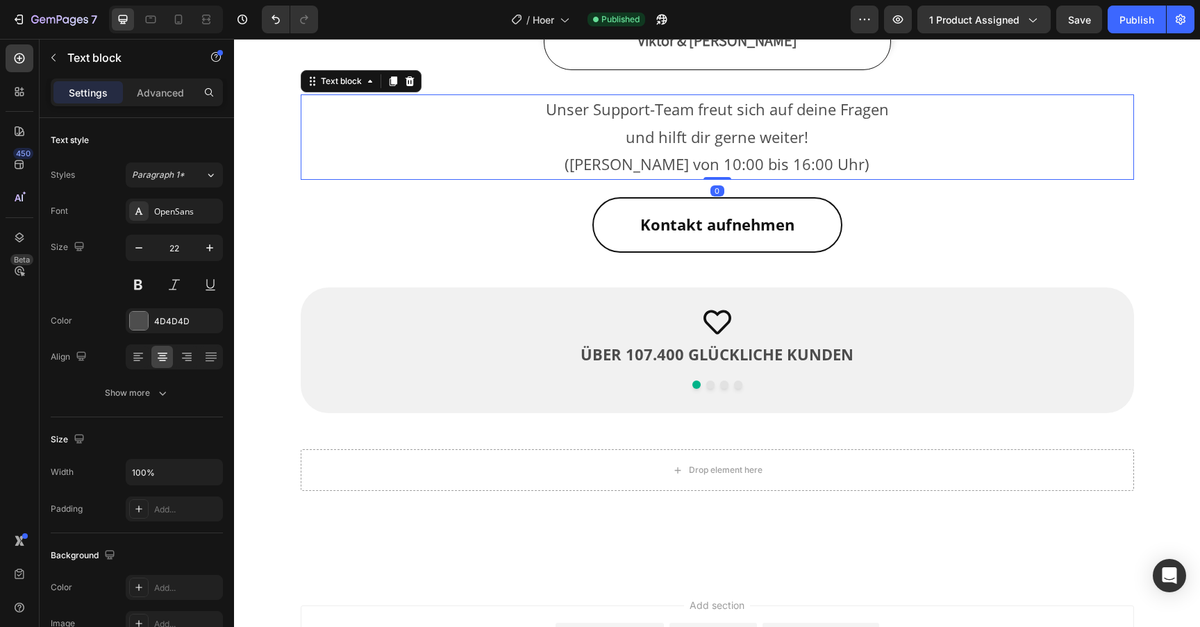
click at [1131, 34] on div "7 Version history / Hoer Published Preview 1 product assigned Save Publish" at bounding box center [600, 20] width 1200 height 40
click at [1131, 28] on button "Publish" at bounding box center [1137, 20] width 58 height 28
click at [36, 3] on div "7 Go to Dashboard Version history / Hoer Published Preview 1 product assigned S…" at bounding box center [600, 20] width 1200 height 40
click at [84, 30] on button "7" at bounding box center [55, 20] width 98 height 28
